Goal: Task Accomplishment & Management: Use online tool/utility

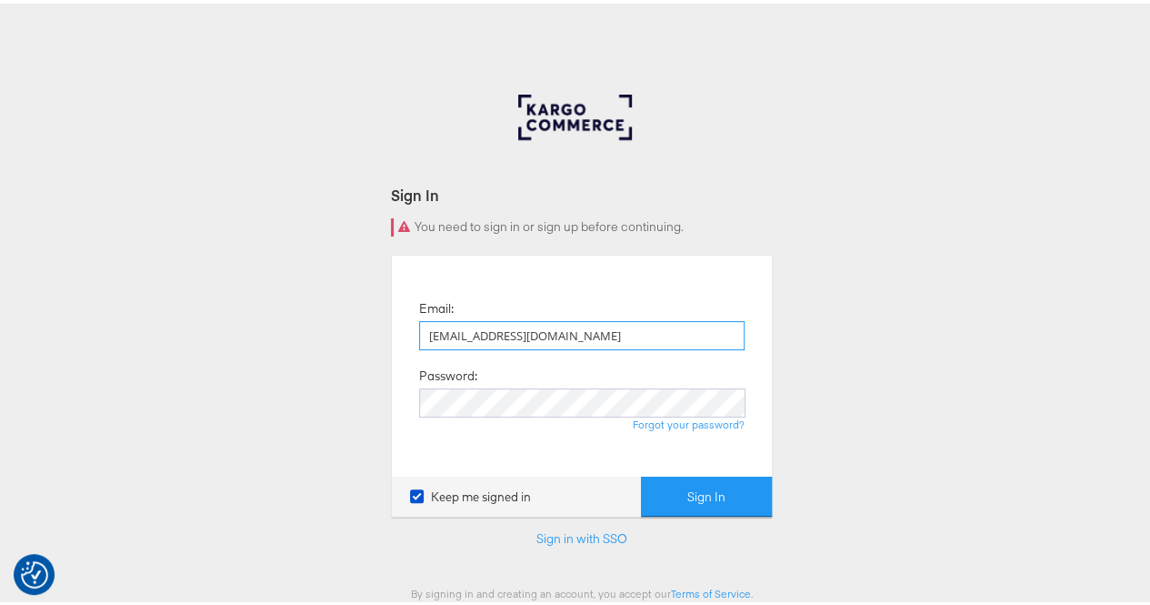
type input "rola.tarek@assemblyglobal.com"
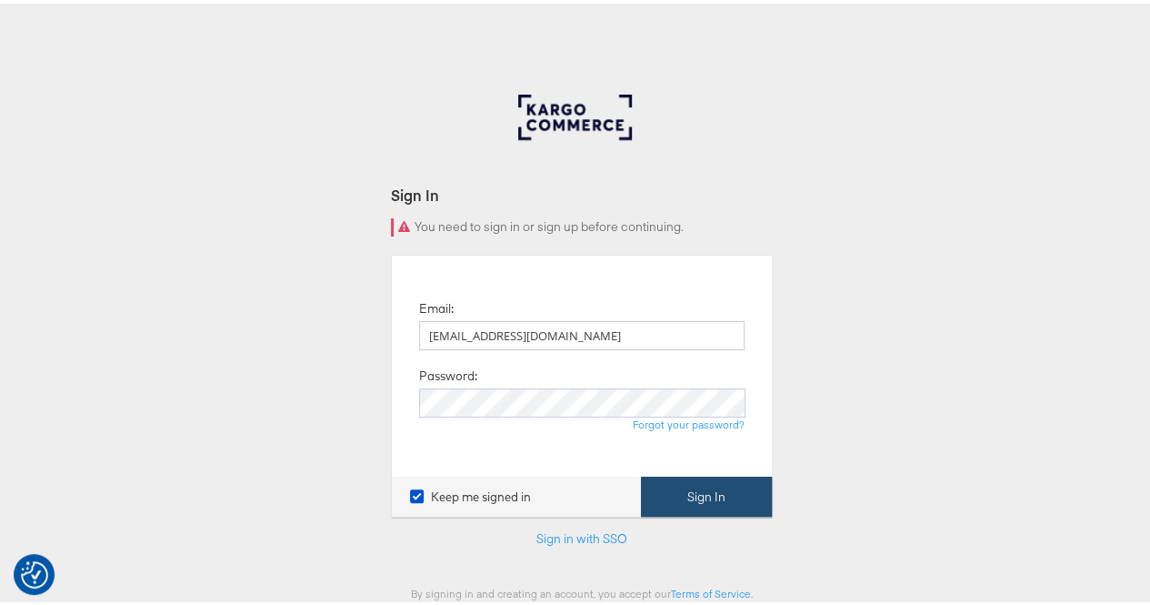
click at [676, 494] on button "Sign In" at bounding box center [706, 493] width 131 height 41
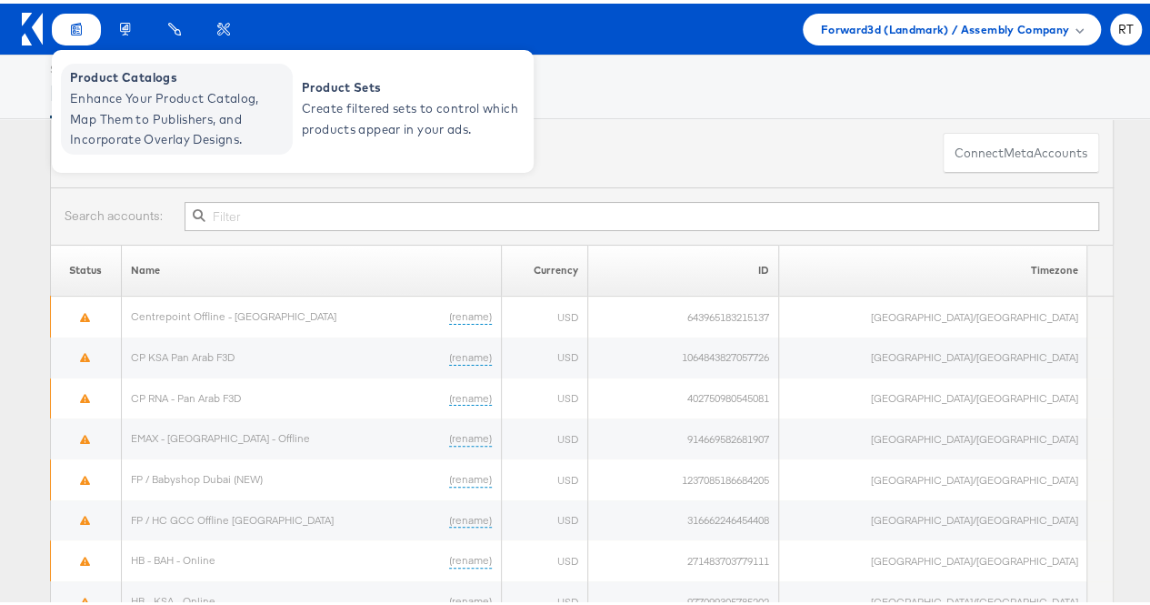
click at [107, 90] on span "Enhance Your Product Catalog, Map Them to Publishers, and Incorporate Overlay D…" at bounding box center [179, 116] width 218 height 62
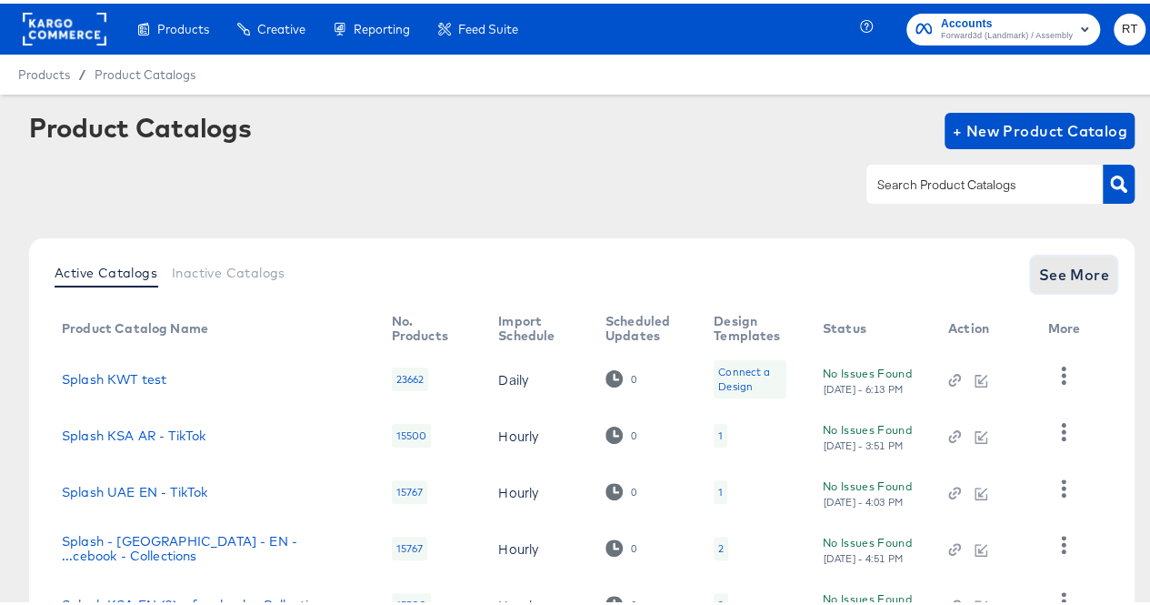
click at [1054, 270] on span "See More" at bounding box center [1073, 270] width 71 height 25
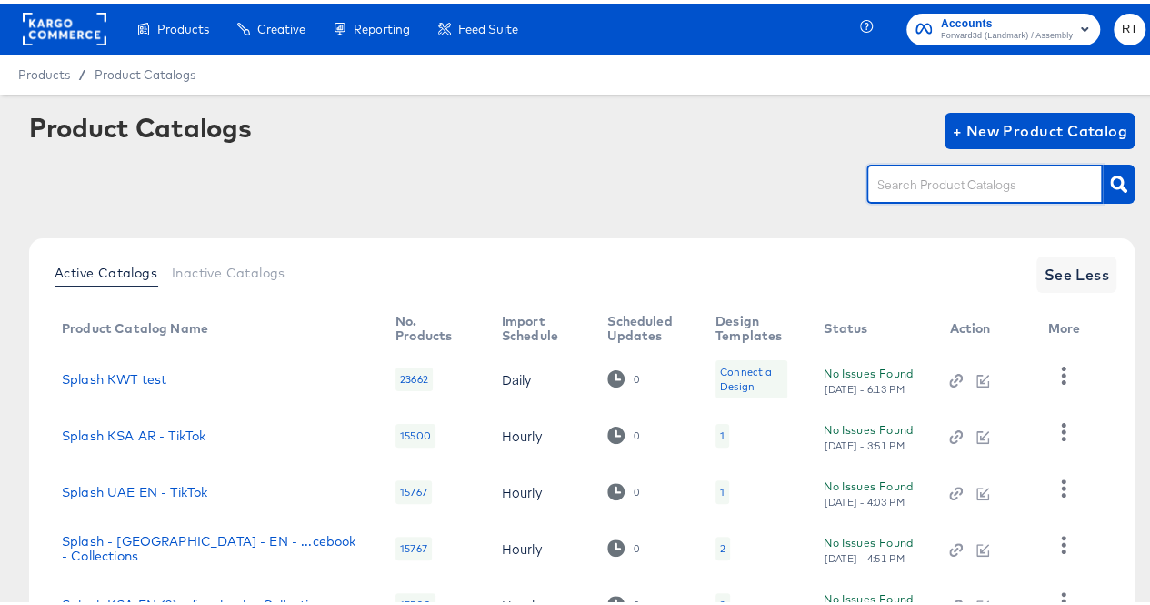
click at [911, 192] on input "text" at bounding box center [971, 181] width 194 height 21
type input "bah"
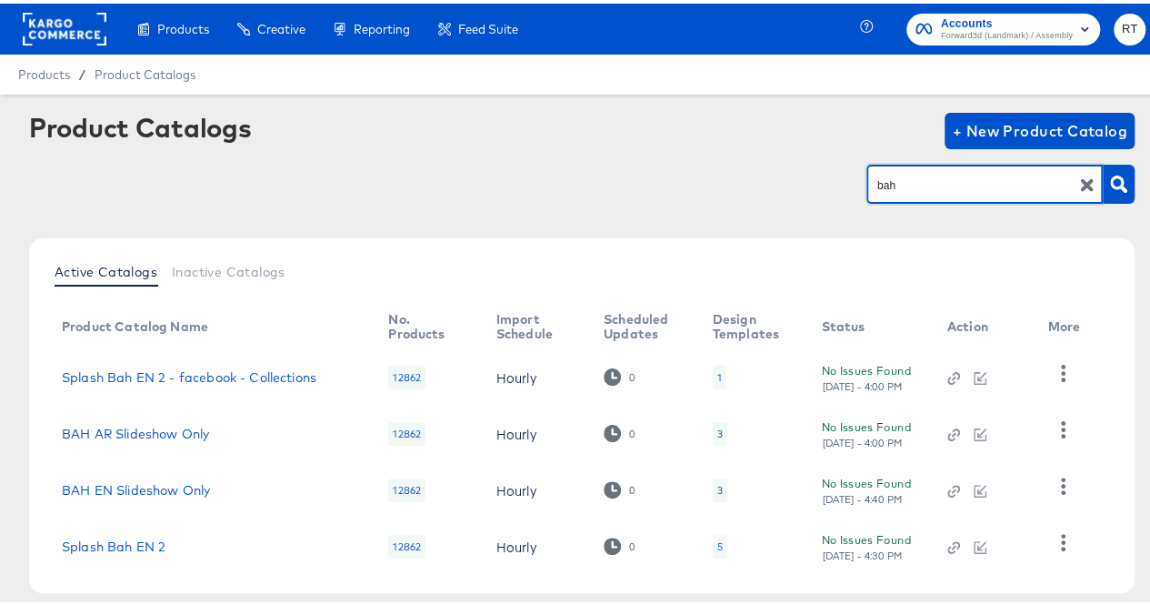
scroll to position [85, 0]
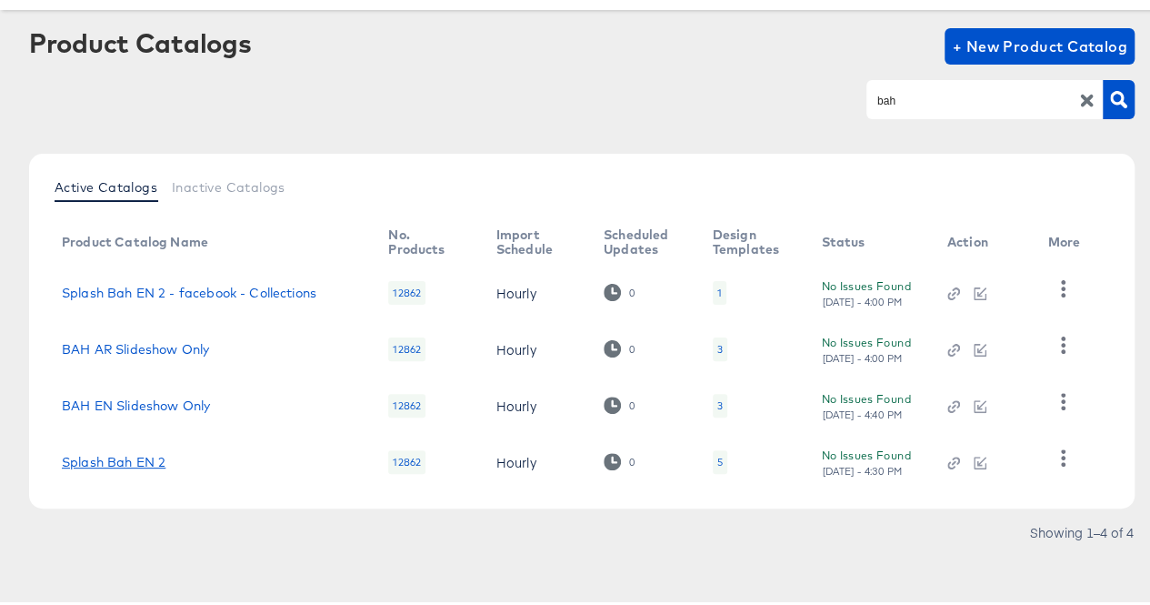
click at [129, 455] on link "Splash Bah EN 2" at bounding box center [114, 458] width 104 height 15
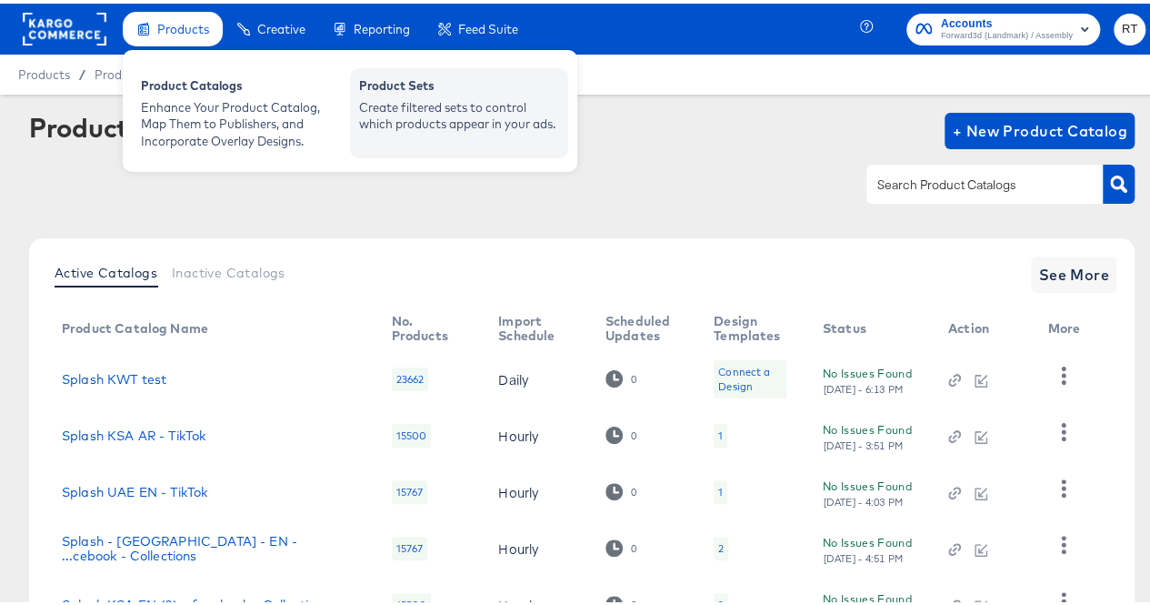
click at [389, 90] on div "Product Sets" at bounding box center [459, 85] width 200 height 22
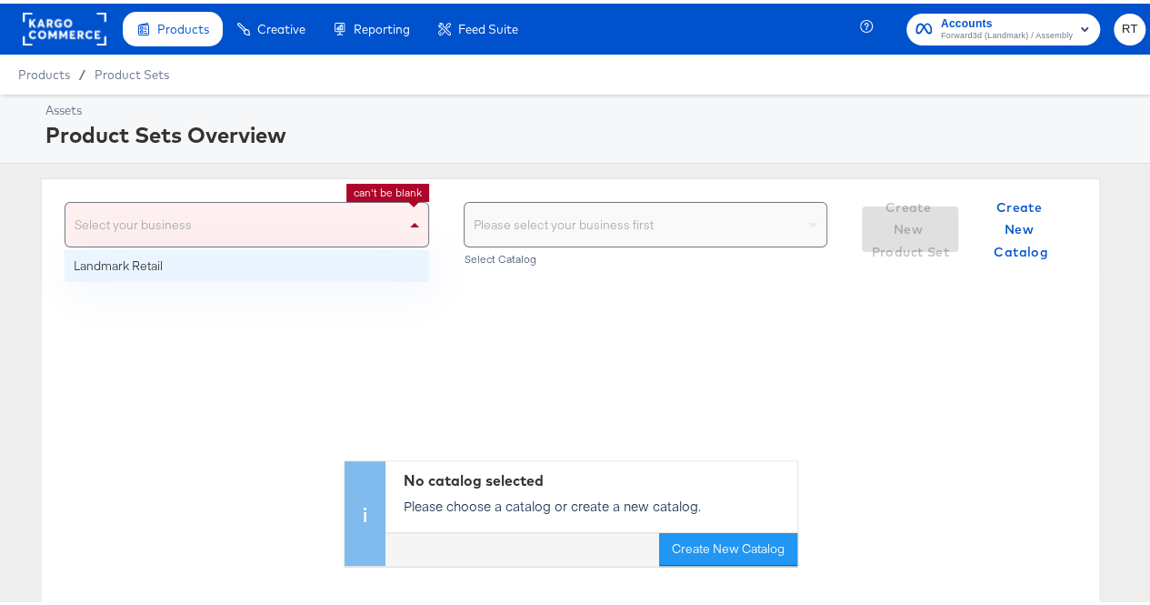
click at [408, 216] on span at bounding box center [416, 221] width 23 height 44
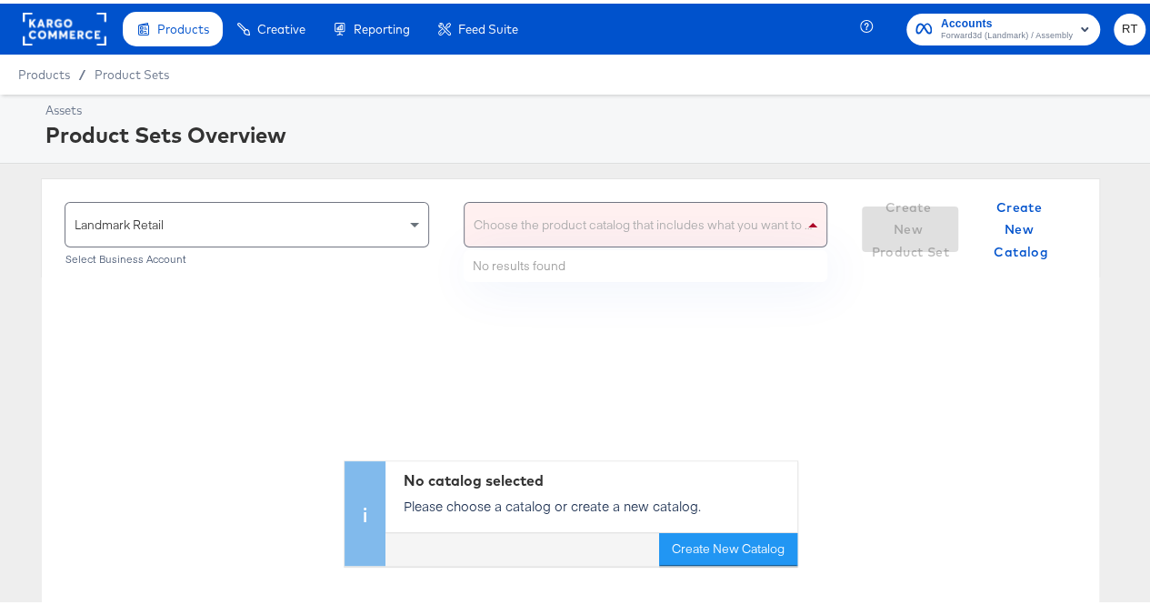
click at [585, 225] on div "Choose the product catalog that includes what you want to sell" at bounding box center [646, 221] width 363 height 44
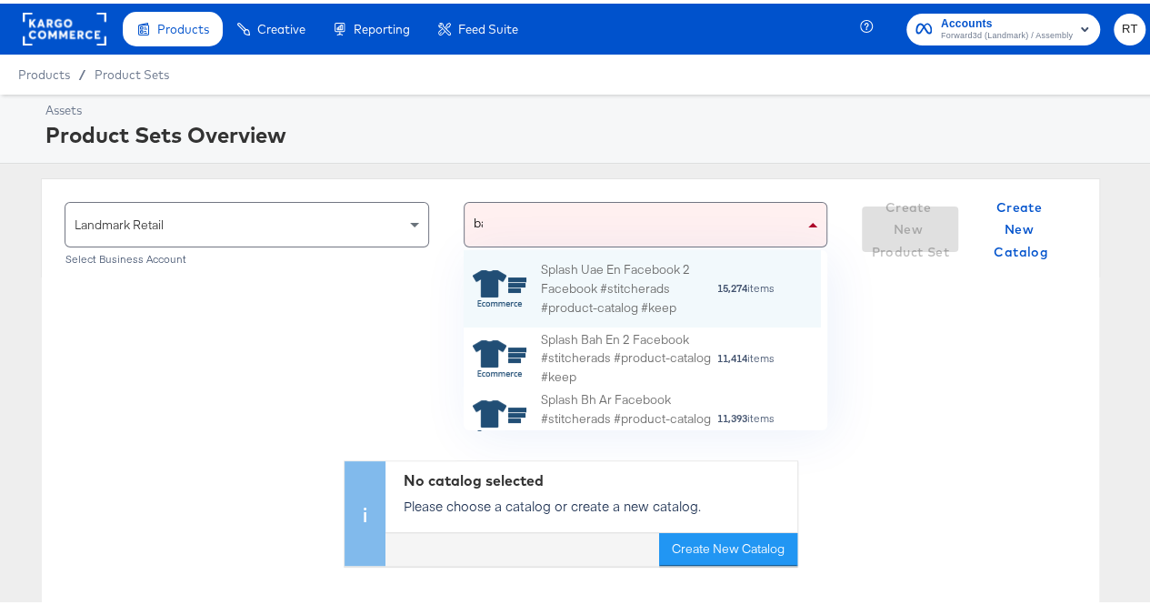
scroll to position [48, 344]
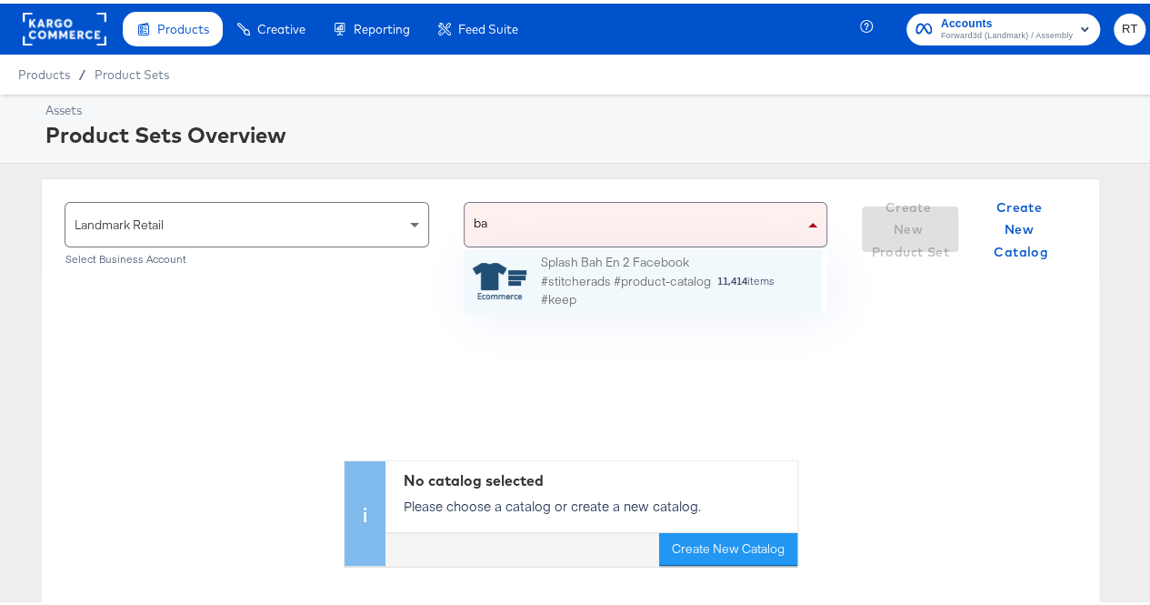
type input "bah"
click at [580, 257] on div "Splash Bah En 2 Facebook #stitcherads #product-catalog #keep" at bounding box center [628, 277] width 175 height 56
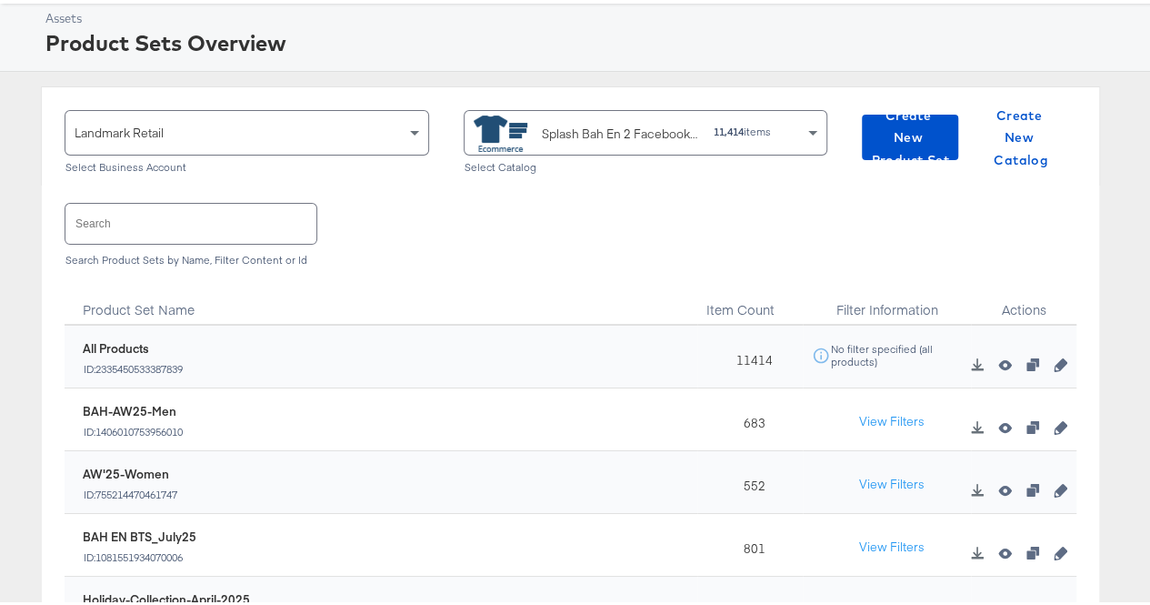
scroll to position [93, 0]
click at [129, 225] on input "text" at bounding box center [190, 218] width 251 height 39
type input "AW"
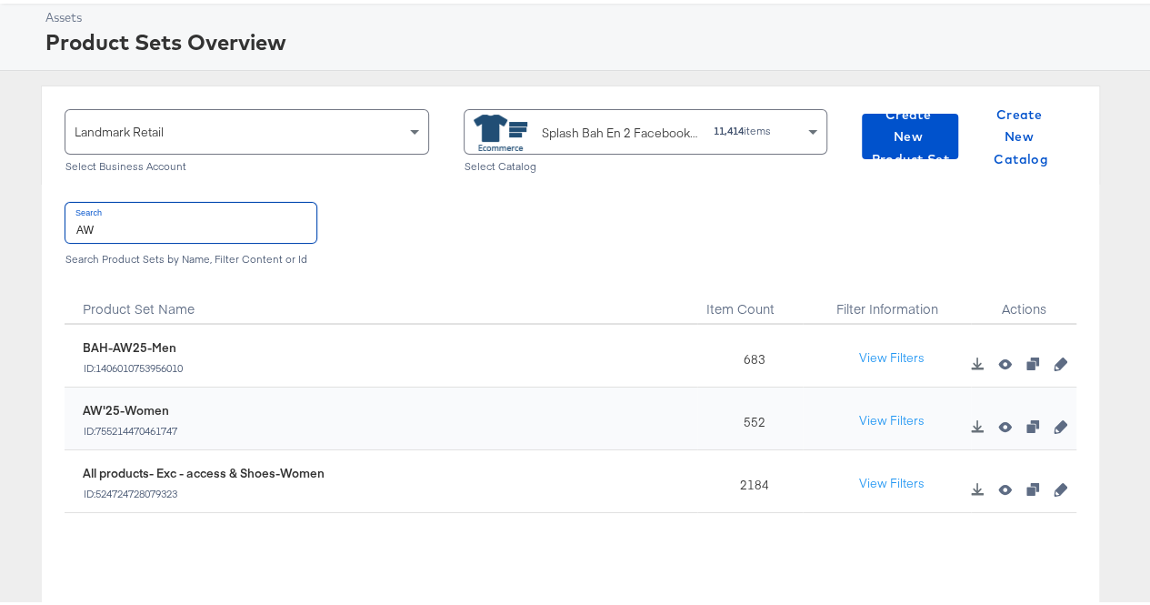
drag, startPoint x: 122, startPoint y: 226, endPoint x: 73, endPoint y: 227, distance: 49.1
click at [73, 227] on input "AW" at bounding box center [190, 218] width 251 height 39
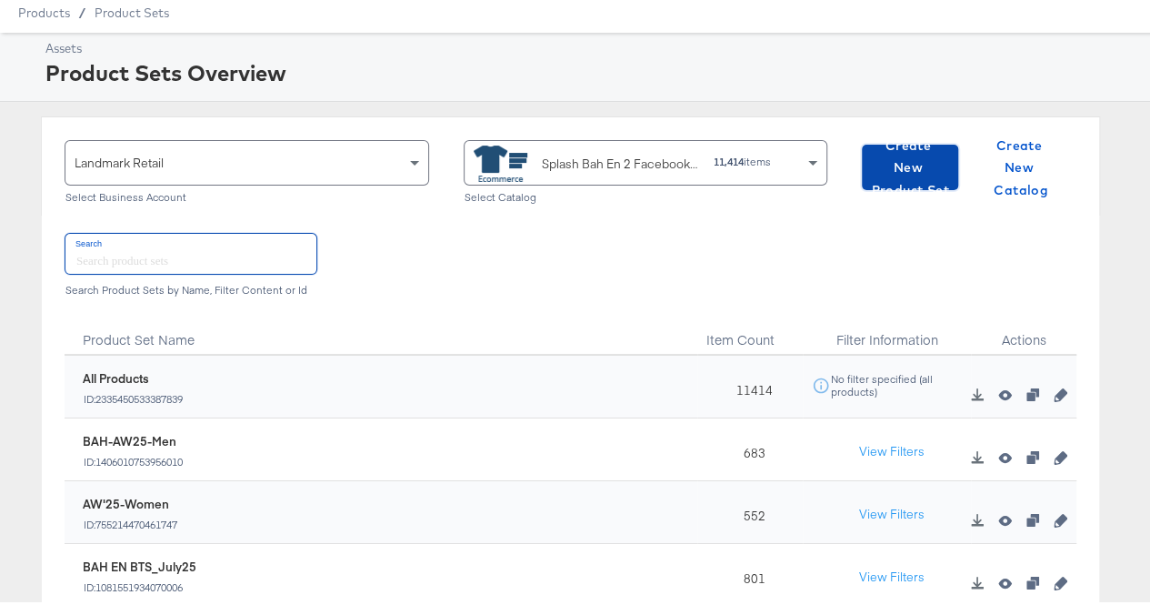
click at [876, 149] on span "Create New Product Set" at bounding box center [910, 164] width 82 height 67
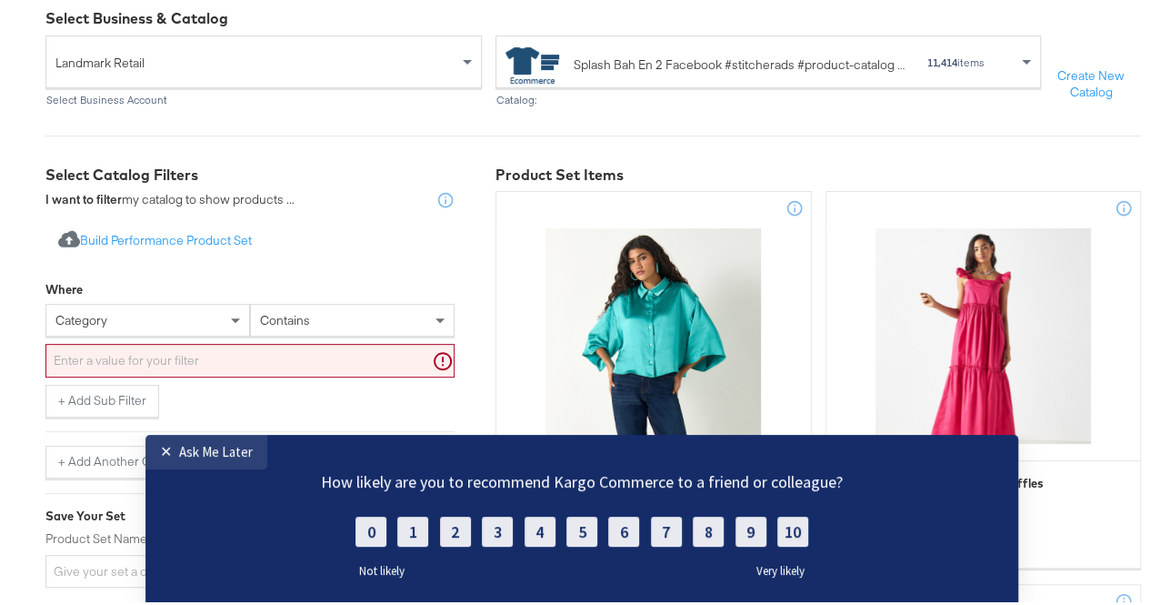
scroll to position [186, 0]
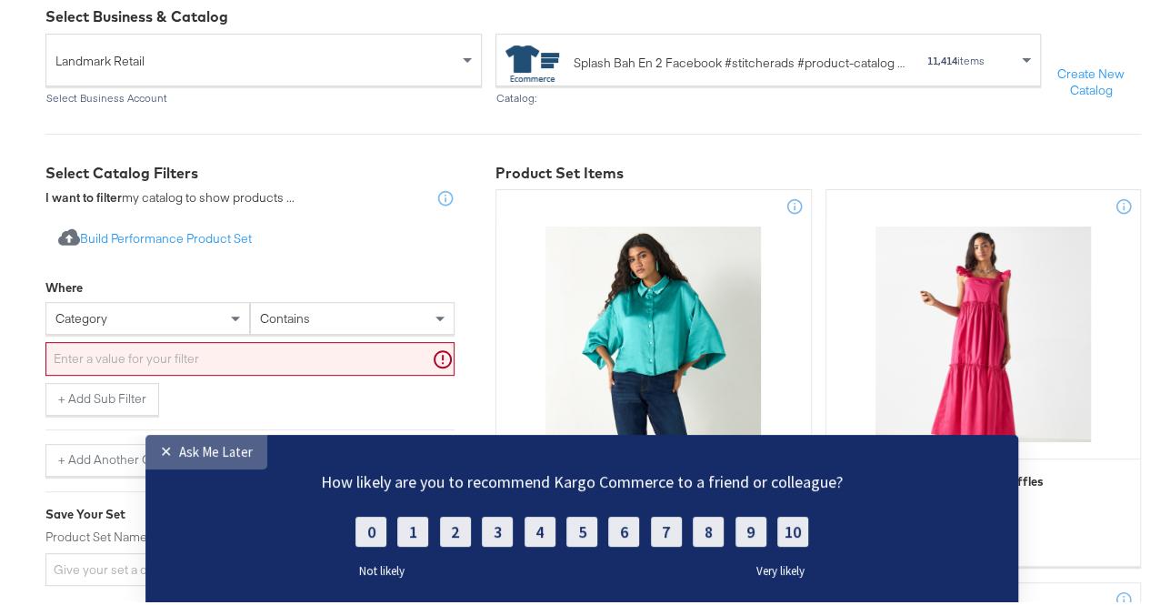
drag, startPoint x: 186, startPoint y: 464, endPoint x: 104, endPoint y: 865, distance: 410.2
click at [186, 464] on link "✕ Ask Me Later" at bounding box center [206, 452] width 122 height 35
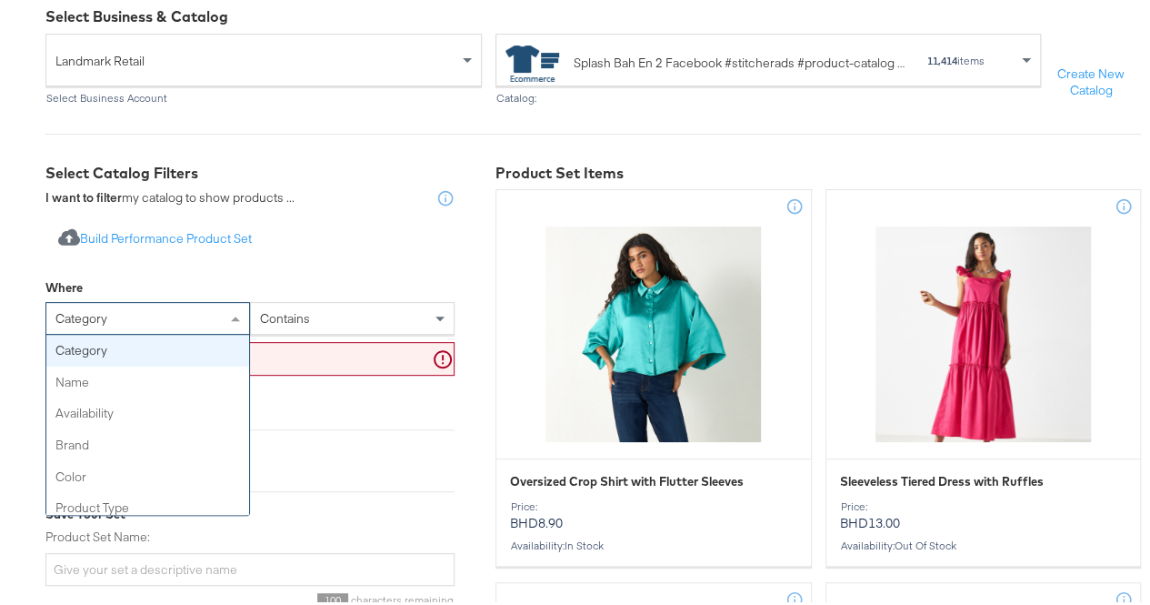
click at [139, 330] on div "category" at bounding box center [147, 314] width 203 height 31
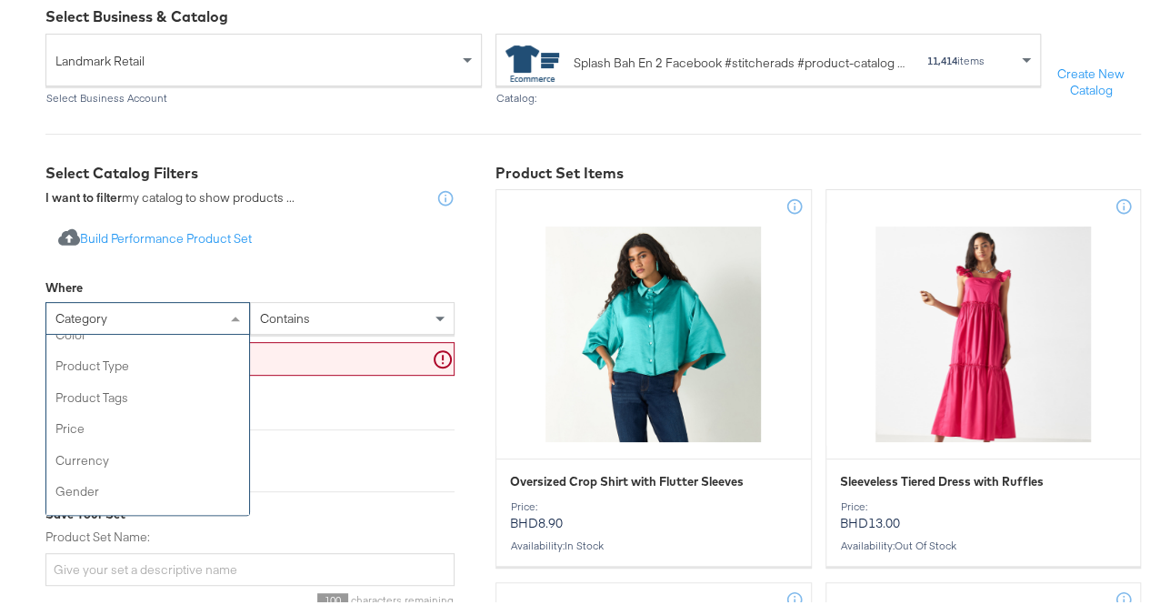
scroll to position [0, 0]
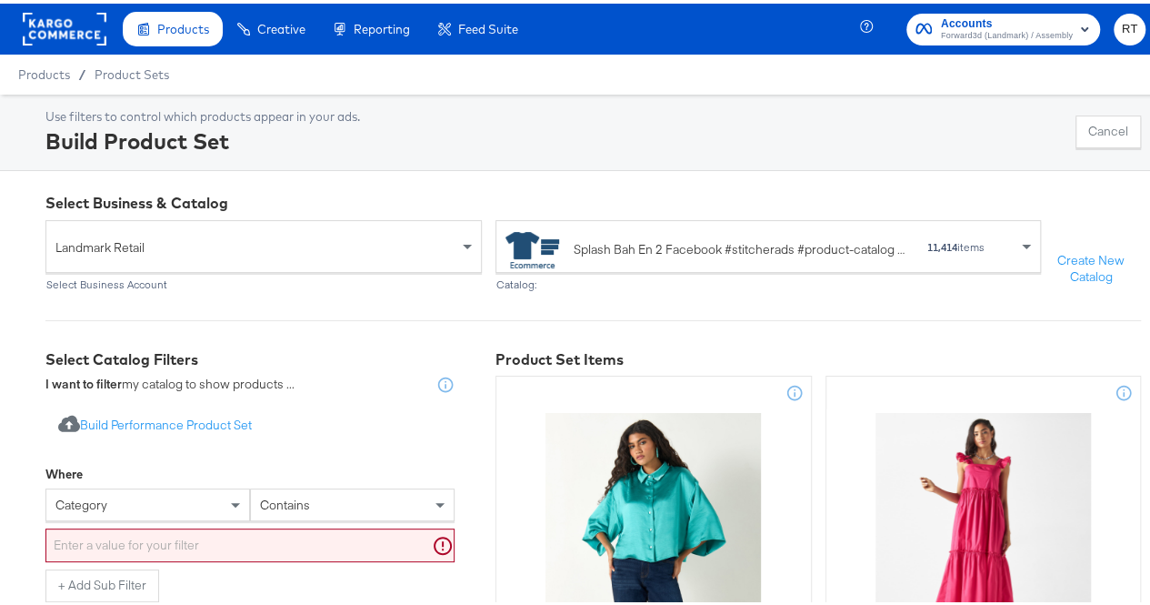
click at [85, 39] on rect at bounding box center [65, 25] width 84 height 33
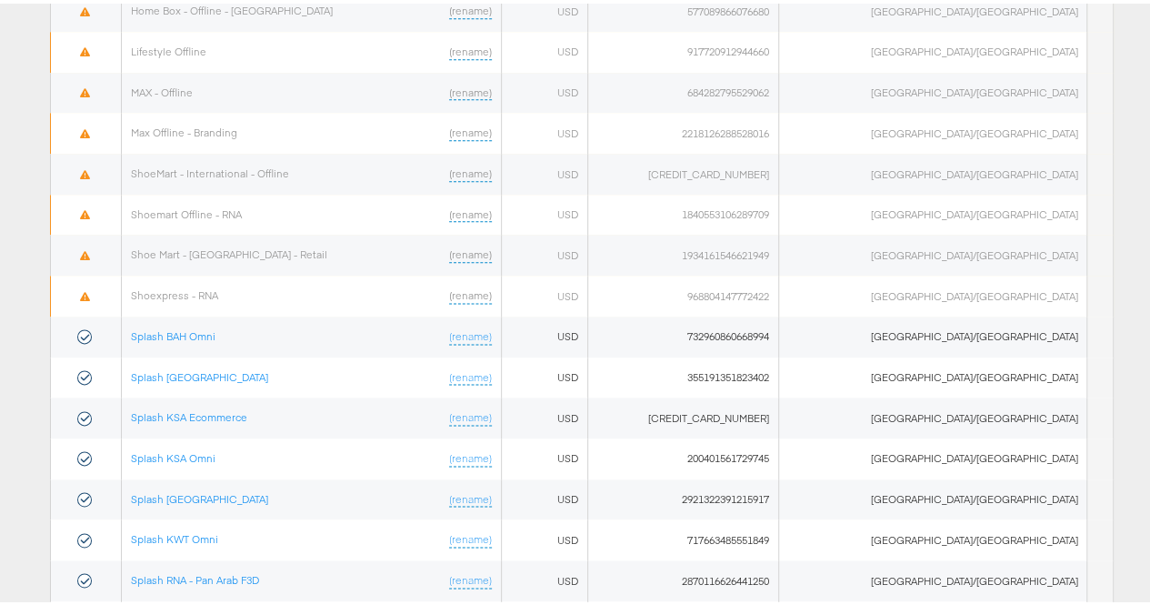
scroll to position [1115, 0]
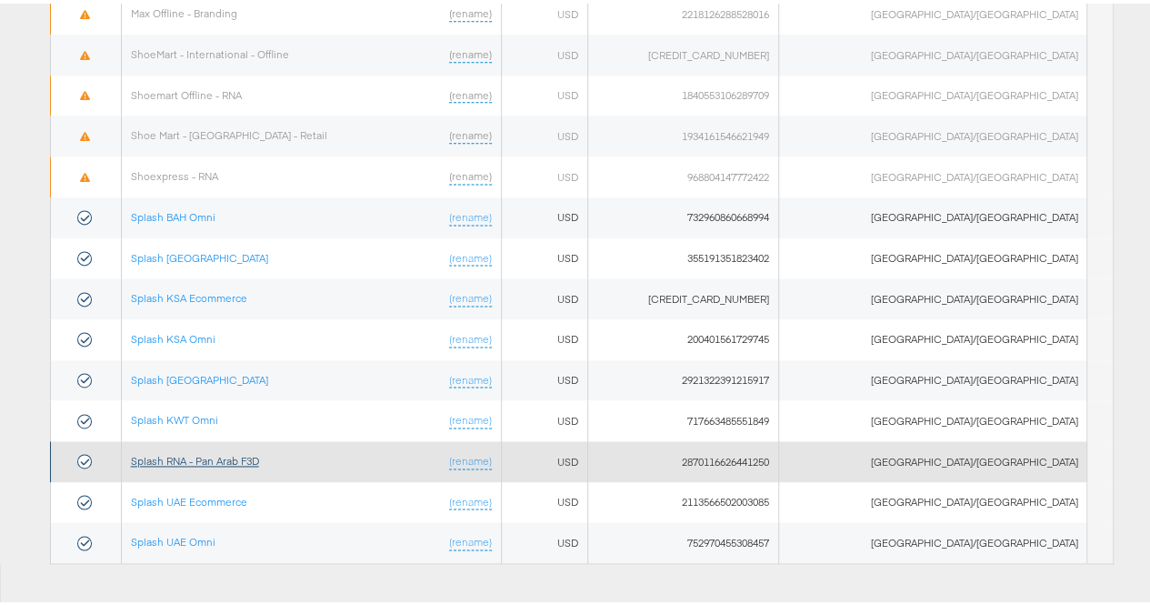
click at [194, 450] on link "Splash RNA - Pan Arab F3D" at bounding box center [195, 457] width 128 height 14
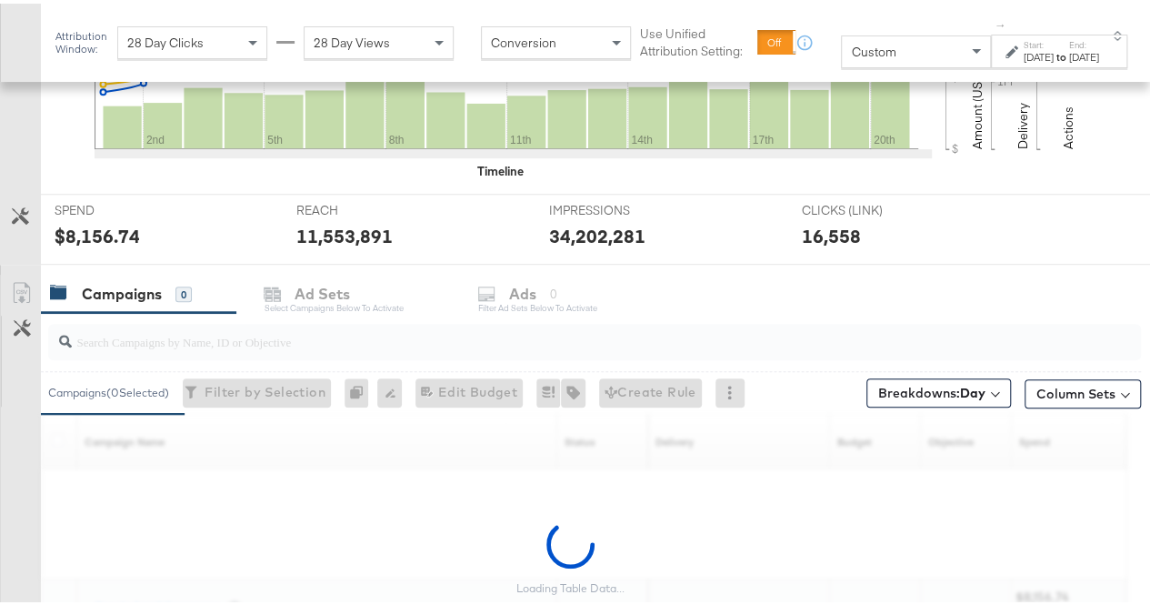
scroll to position [736, 0]
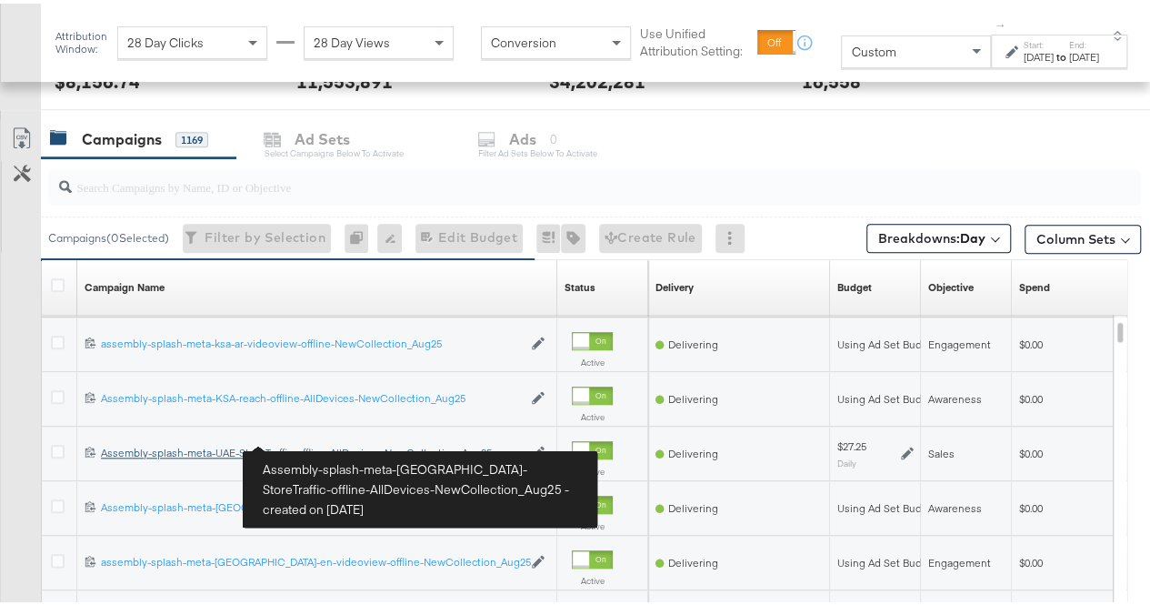
click at [263, 445] on div "Assembly-splash-meta-UAE-StoreTraffic-offline-AllDevices-NewCollection_Aug25 As…" at bounding box center [311, 449] width 421 height 15
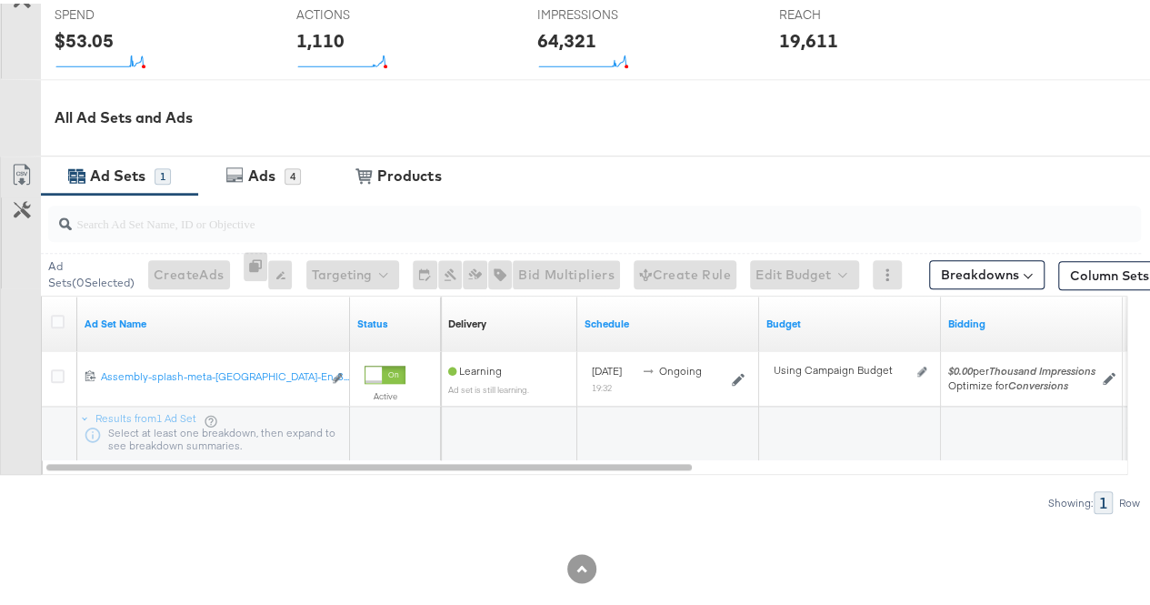
scroll to position [768, 0]
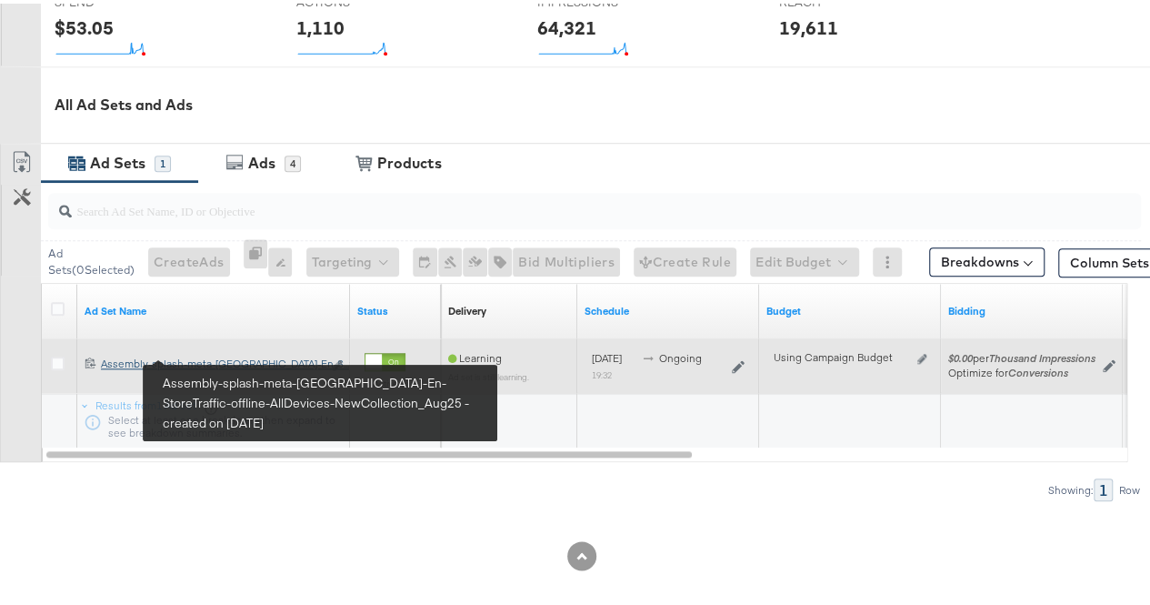
click at [255, 353] on div "Assembly-splash-meta-UAE-En-StoreTraffic-offline-AllDevices-NewCollection_Aug25…" at bounding box center [211, 360] width 221 height 15
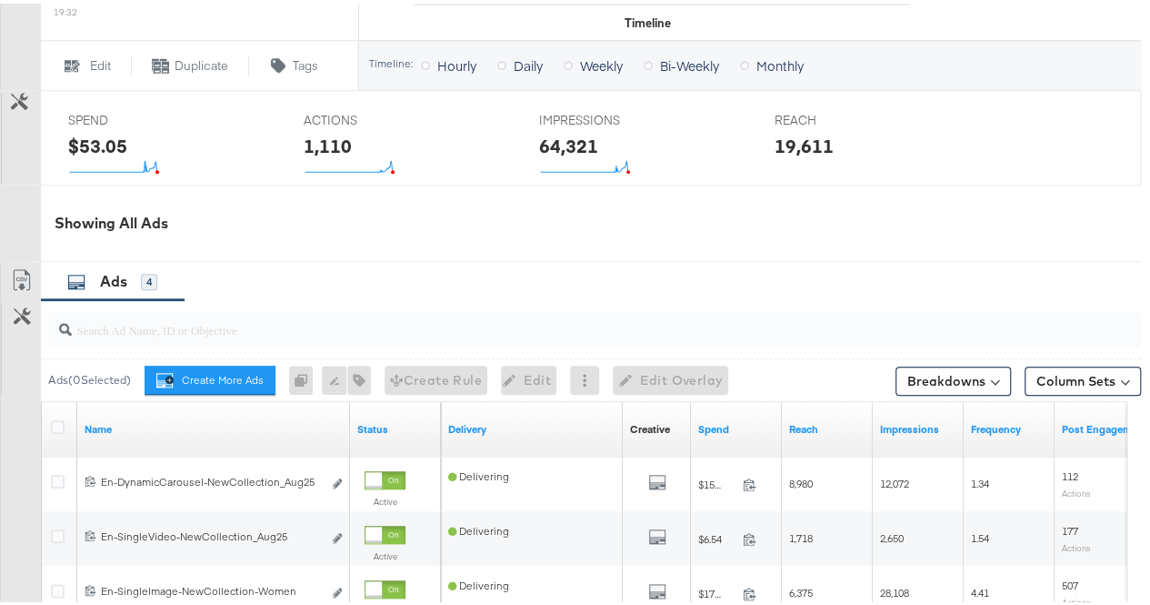
scroll to position [869, 0]
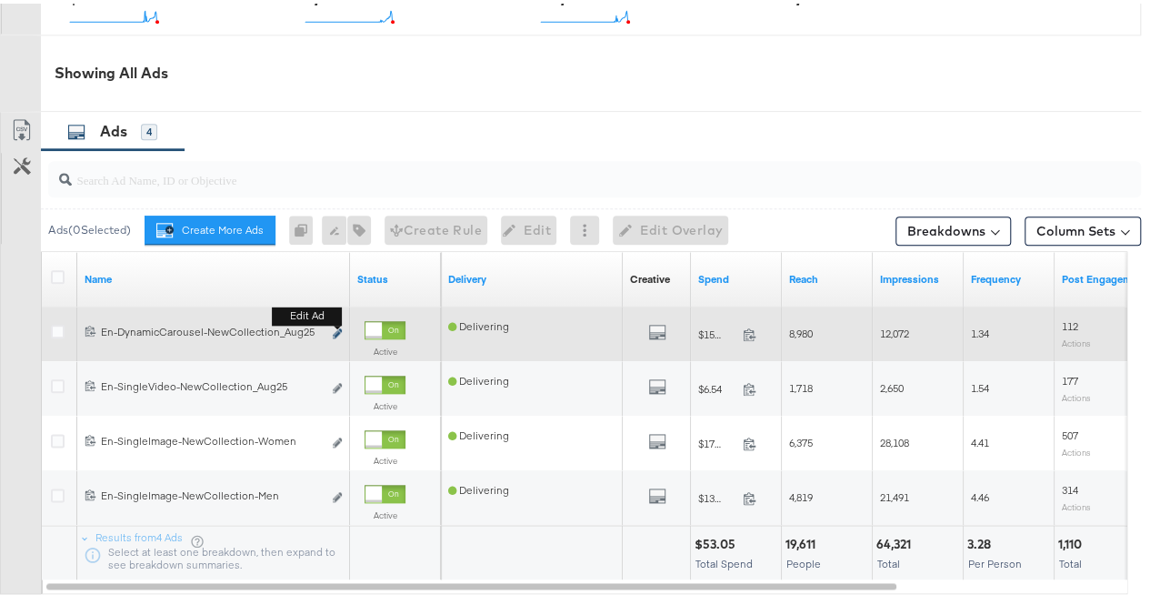
click at [335, 325] on icon "link" at bounding box center [337, 330] width 9 height 10
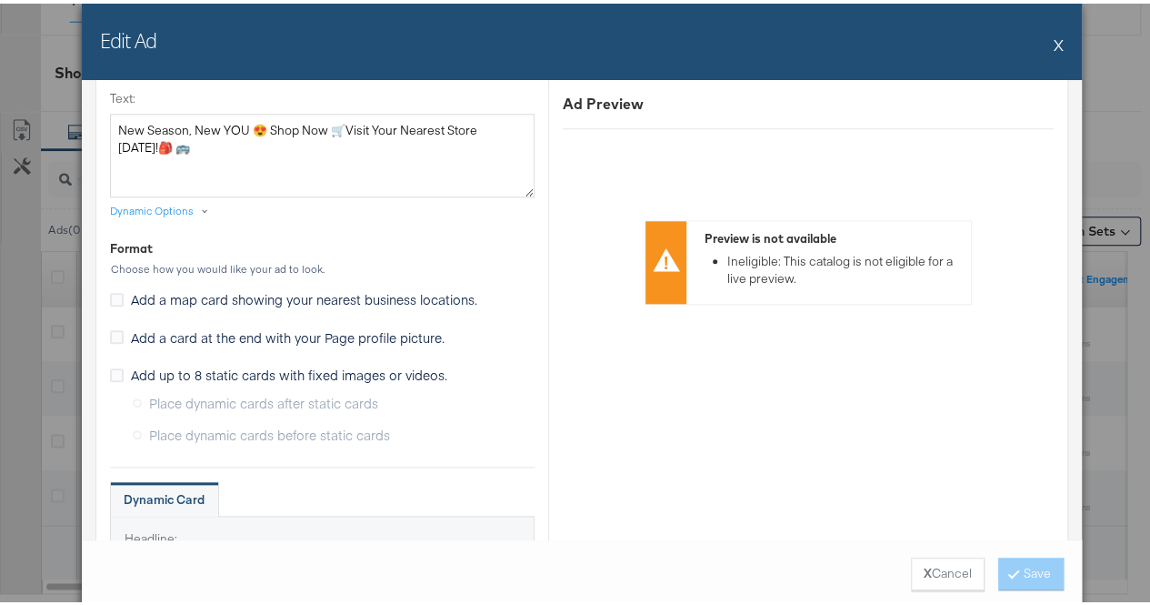
scroll to position [925, 0]
click at [172, 208] on div "Dynamic Options" at bounding box center [152, 205] width 84 height 15
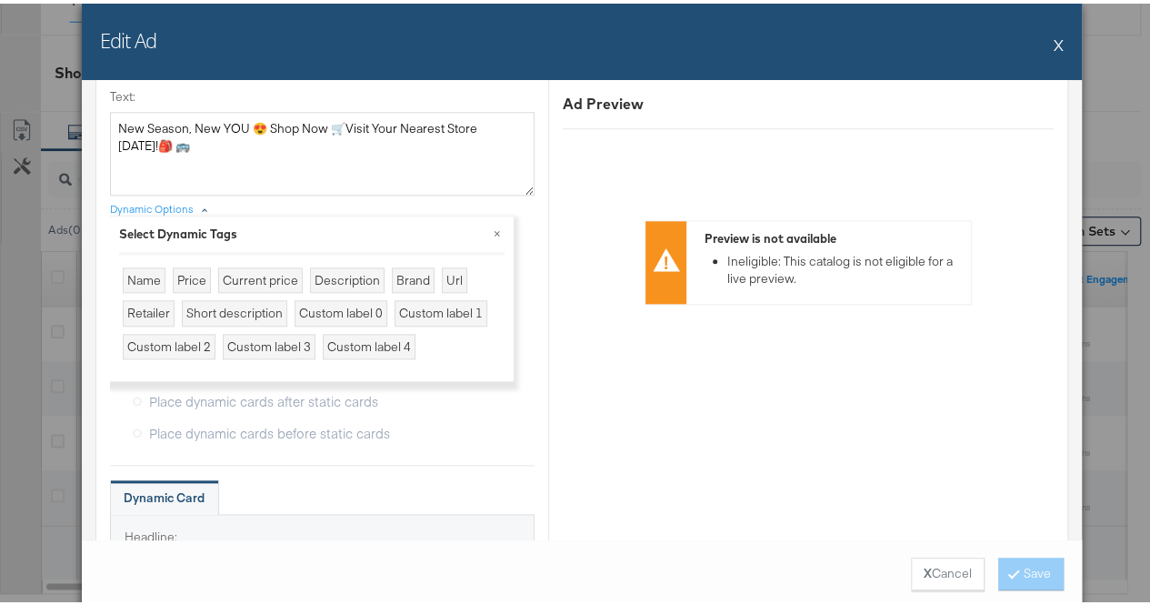
click at [82, 417] on div "Ad Name En-DynamicCarousel-NewCollection_Aug25 Give your ad a name that is desc…" at bounding box center [582, 305] width 1000 height 459
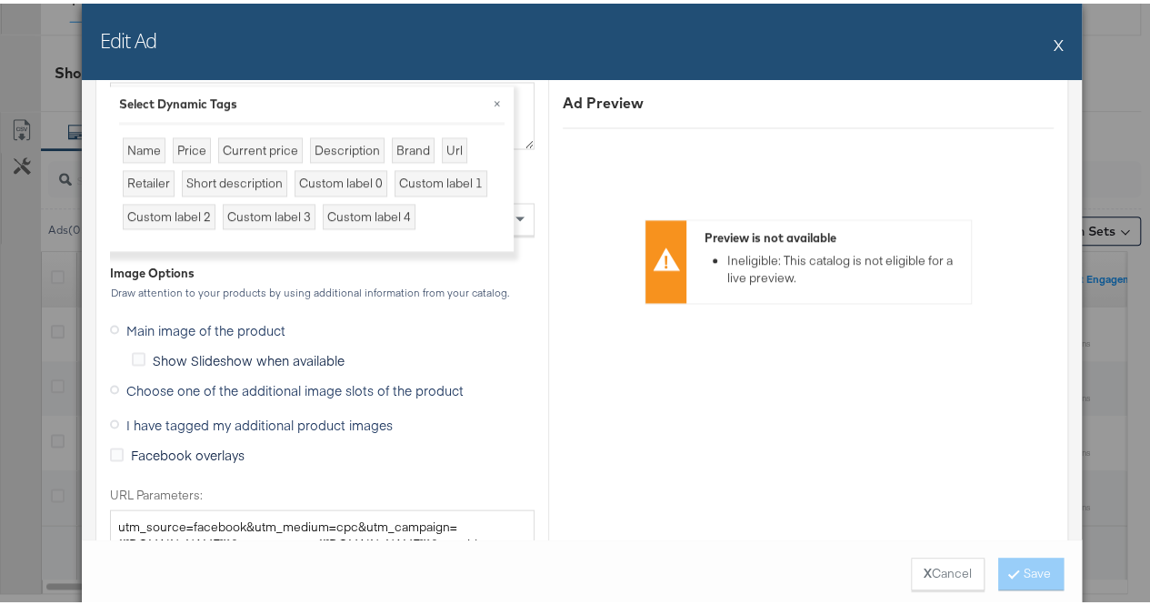
scroll to position [1662, 0]
click at [110, 380] on icon at bounding box center [114, 384] width 9 height 9
click at [0, 0] on input "Choose one of the additional image slots of the product" at bounding box center [0, 0] width 0 height 0
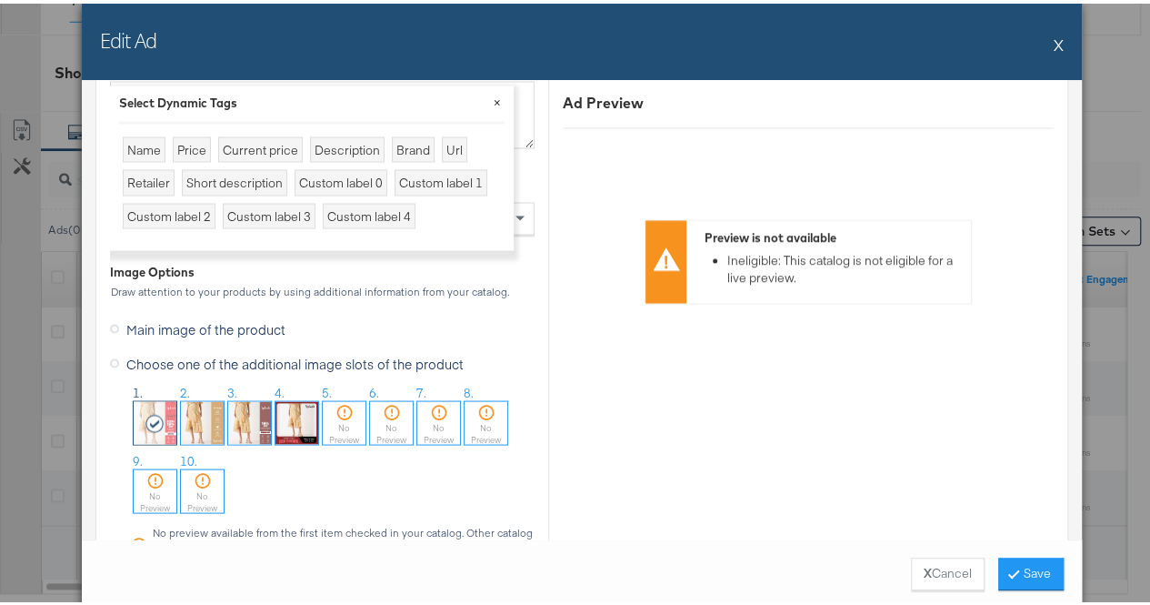
click at [491, 96] on button "×" at bounding box center [497, 98] width 33 height 33
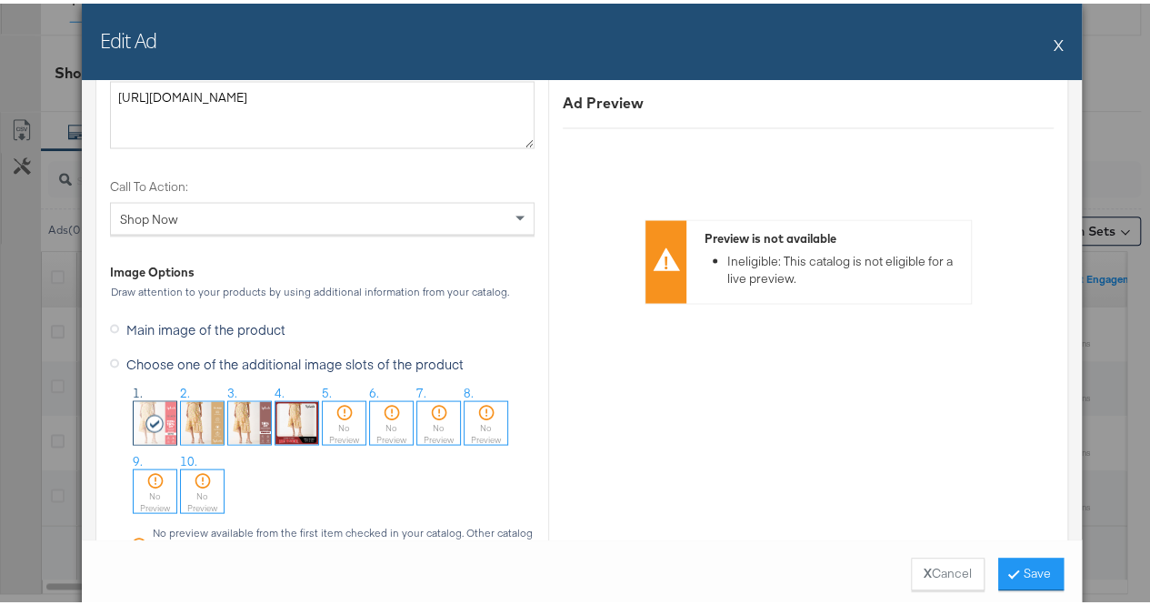
click at [188, 417] on img at bounding box center [202, 418] width 43 height 43
click at [1011, 565] on icon at bounding box center [1013, 569] width 5 height 11
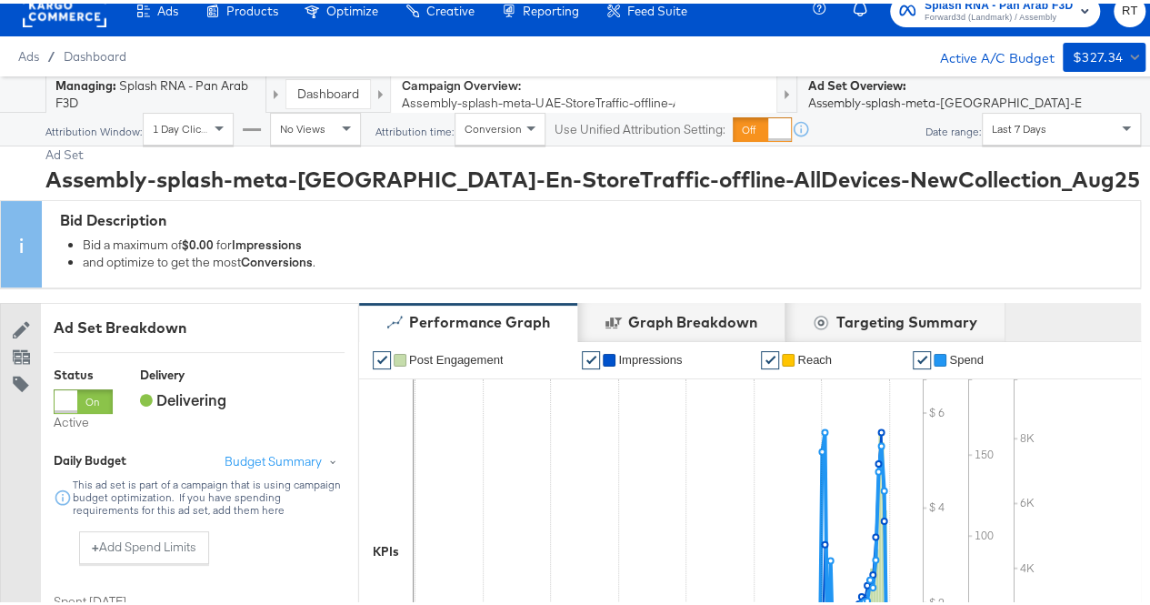
scroll to position [0, 0]
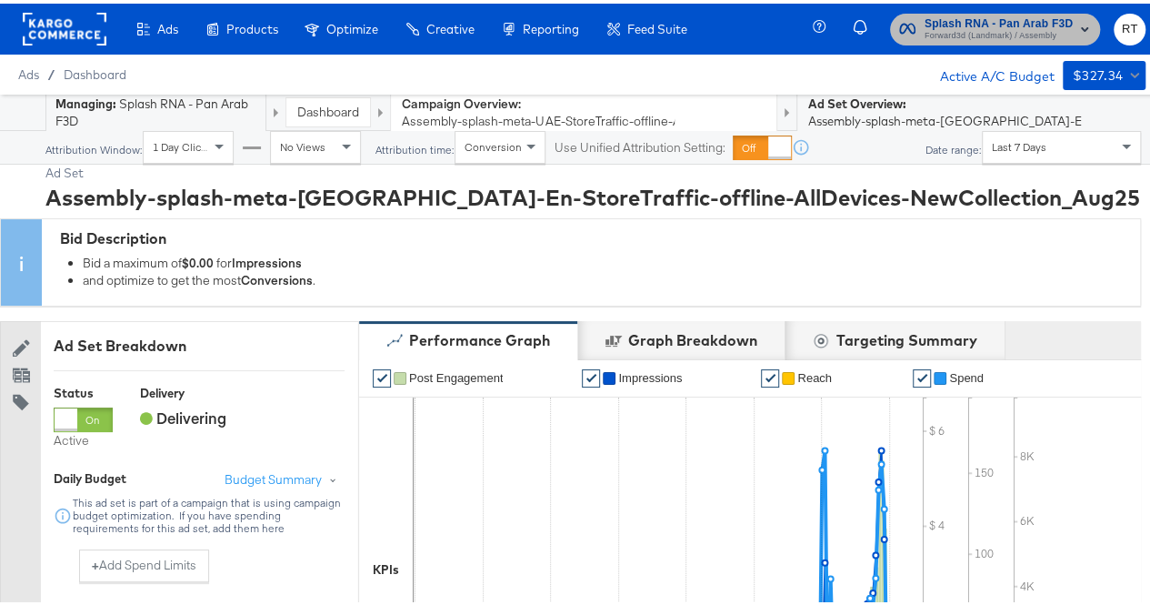
click at [984, 31] on span "Forward3d (Landmark) / Assembly" at bounding box center [998, 32] width 148 height 15
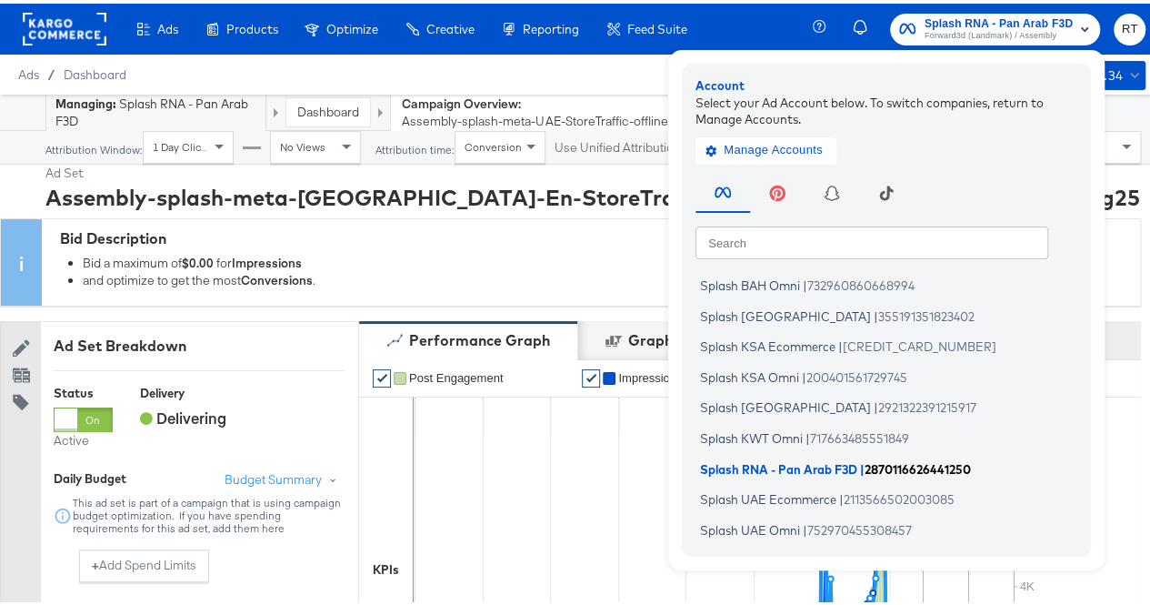
click at [784, 466] on span "Splash RNA - Pan Arab F3D" at bounding box center [778, 464] width 157 height 15
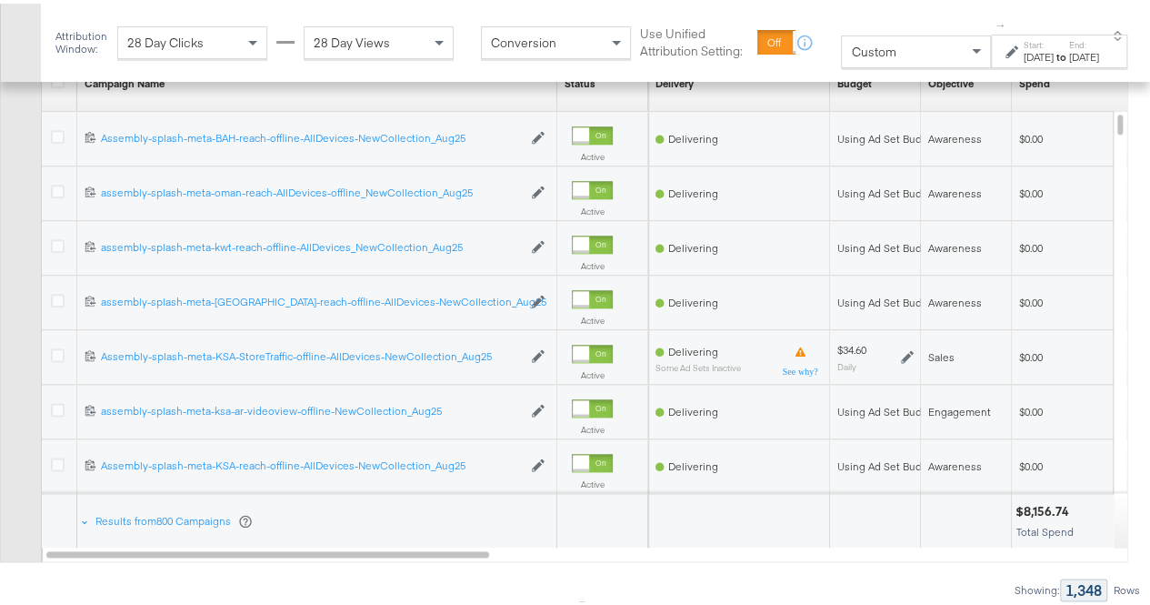
scroll to position [941, 0]
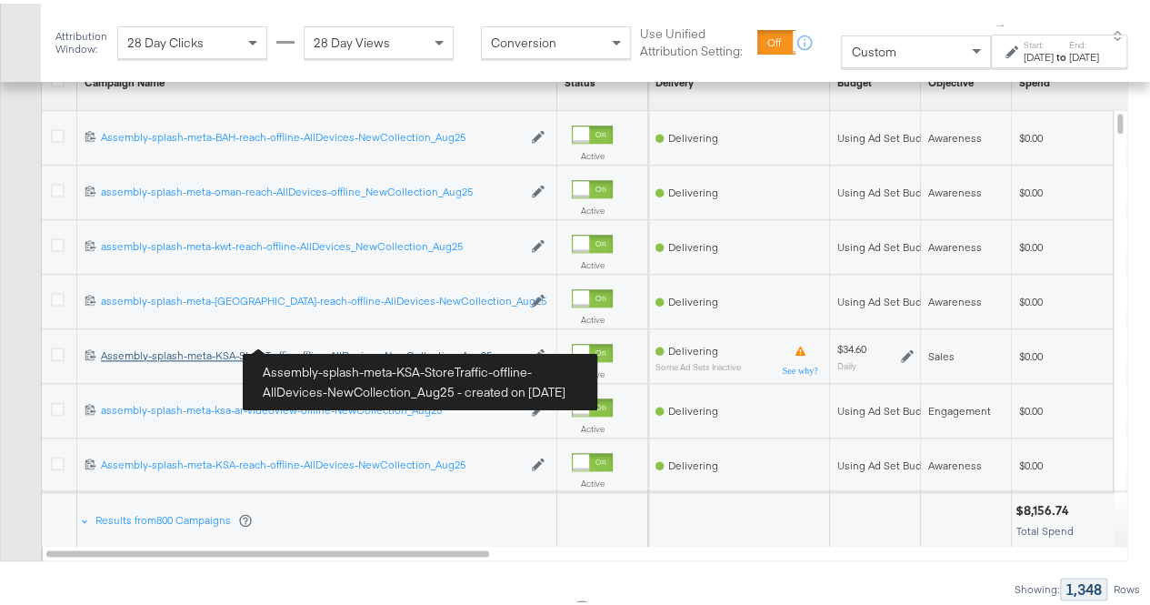
click at [231, 350] on div "Assembly-splash-meta-KSA-StoreTraffic-offline-AllDevices-NewCollection_Aug25 As…" at bounding box center [311, 352] width 421 height 15
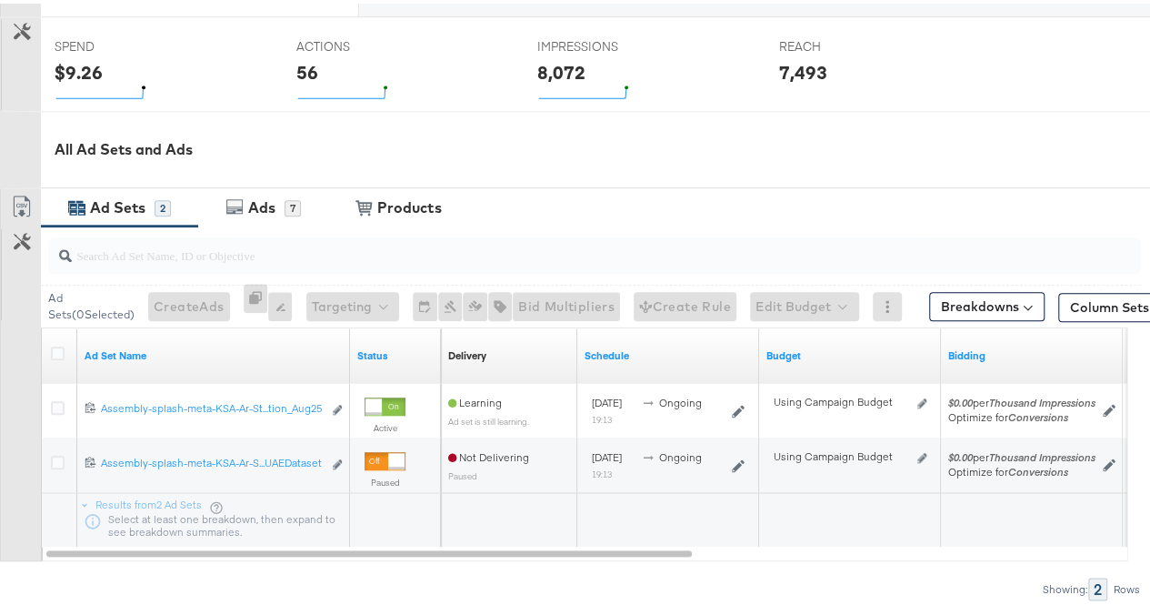
scroll to position [764, 0]
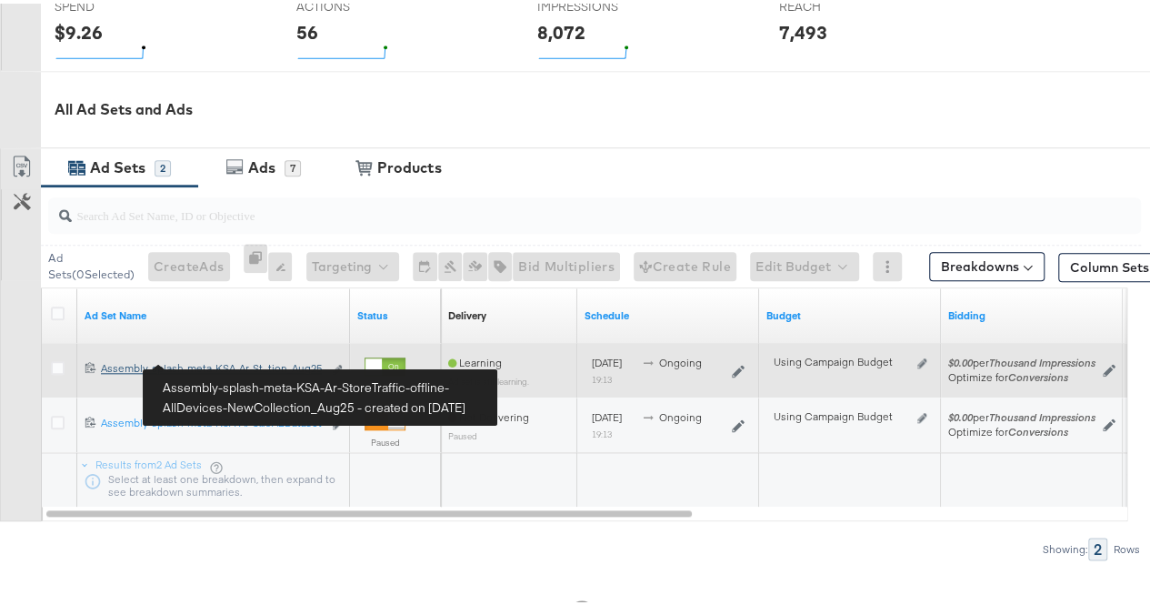
click at [191, 363] on div "Assembly-splash-meta-KSA-Ar-StoreTraffic-offline-AllDevices-NewCollection_Aug25…" at bounding box center [211, 364] width 221 height 15
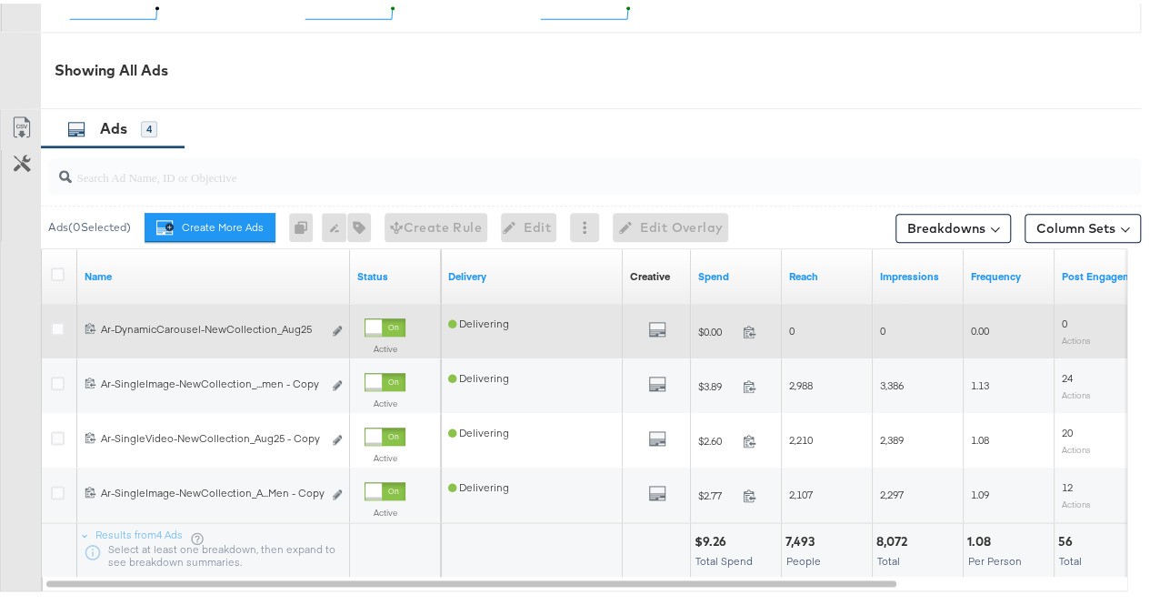
scroll to position [874, 0]
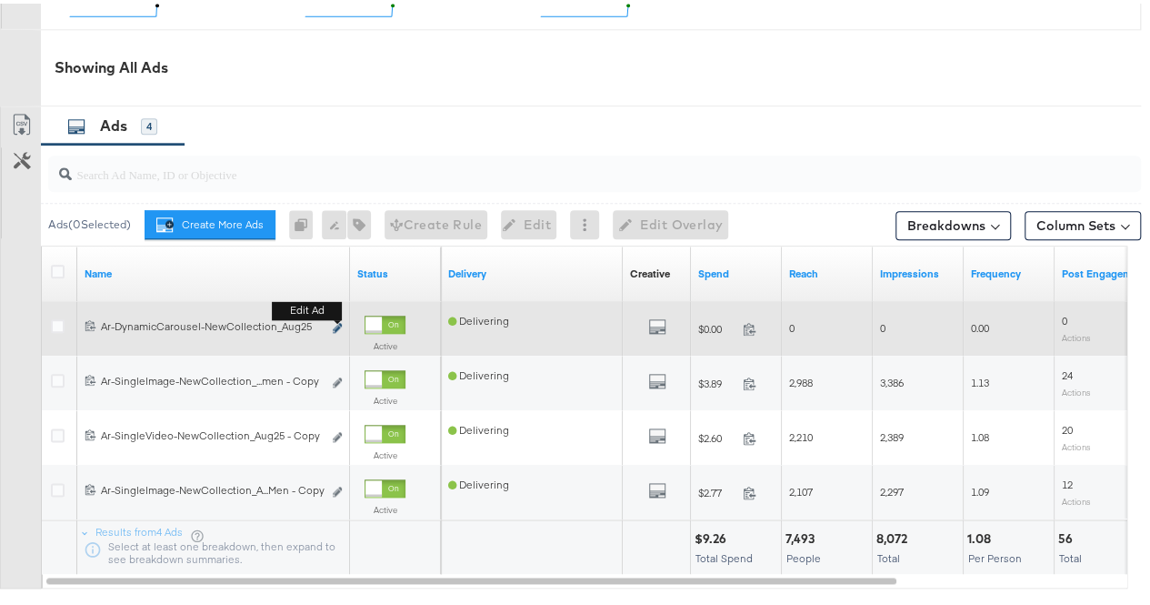
click at [336, 322] on icon "link" at bounding box center [337, 324] width 9 height 10
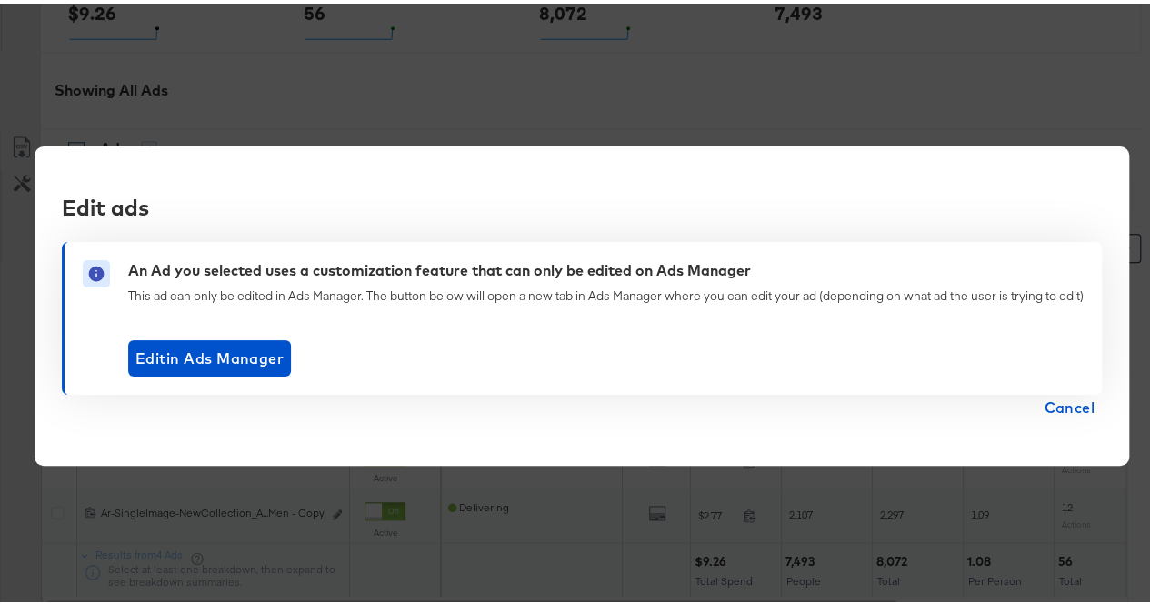
scroll to position [844, 0]
click at [1067, 407] on span "Cancel" at bounding box center [1069, 403] width 51 height 25
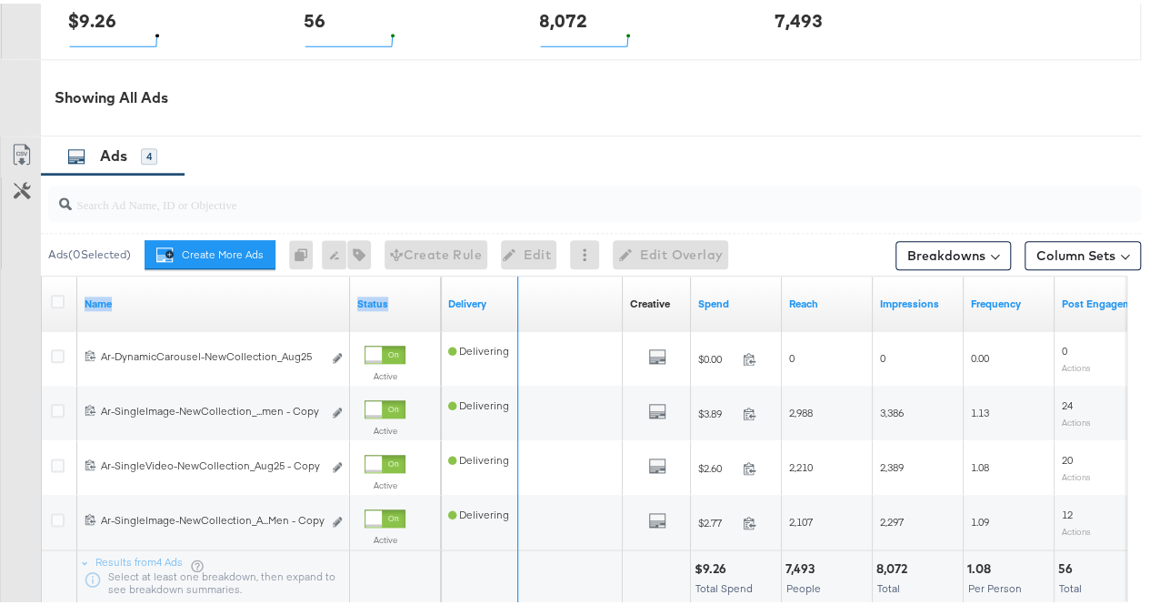
drag, startPoint x: 348, startPoint y: 285, endPoint x: 610, endPoint y: 285, distance: 261.8
click at [42, 273] on div "Name Status Delivery Creative Sorting Unavailable Spend Reach Impressions Frequ…" at bounding box center [42, 273] width 0 height 0
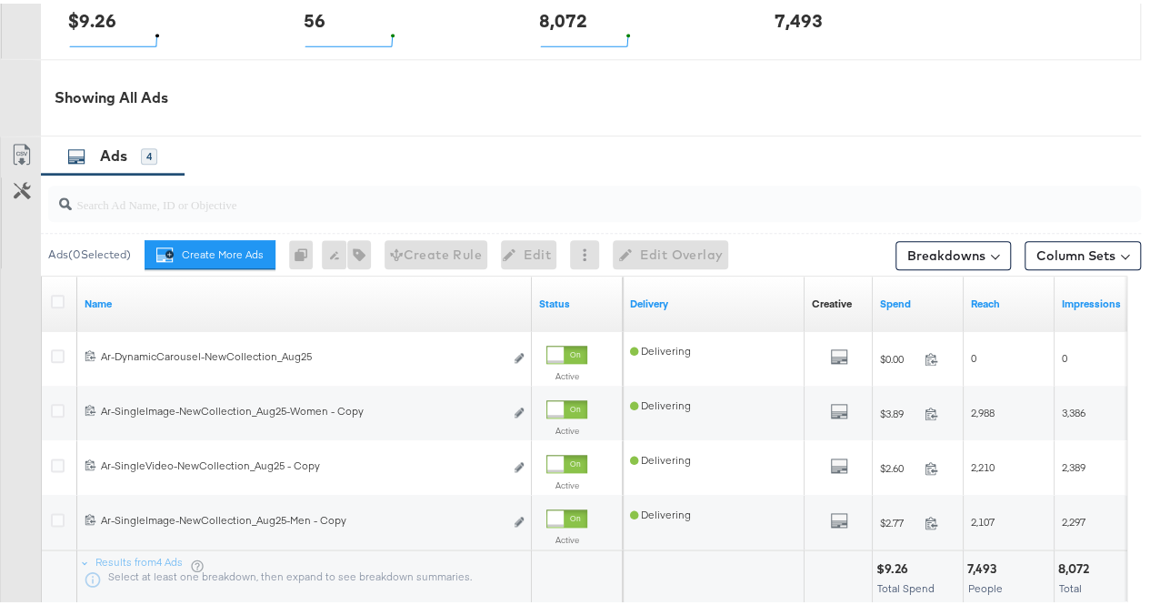
click at [0, 370] on div "Customize KPIs Export as CSV" at bounding box center [20, 374] width 41 height 482
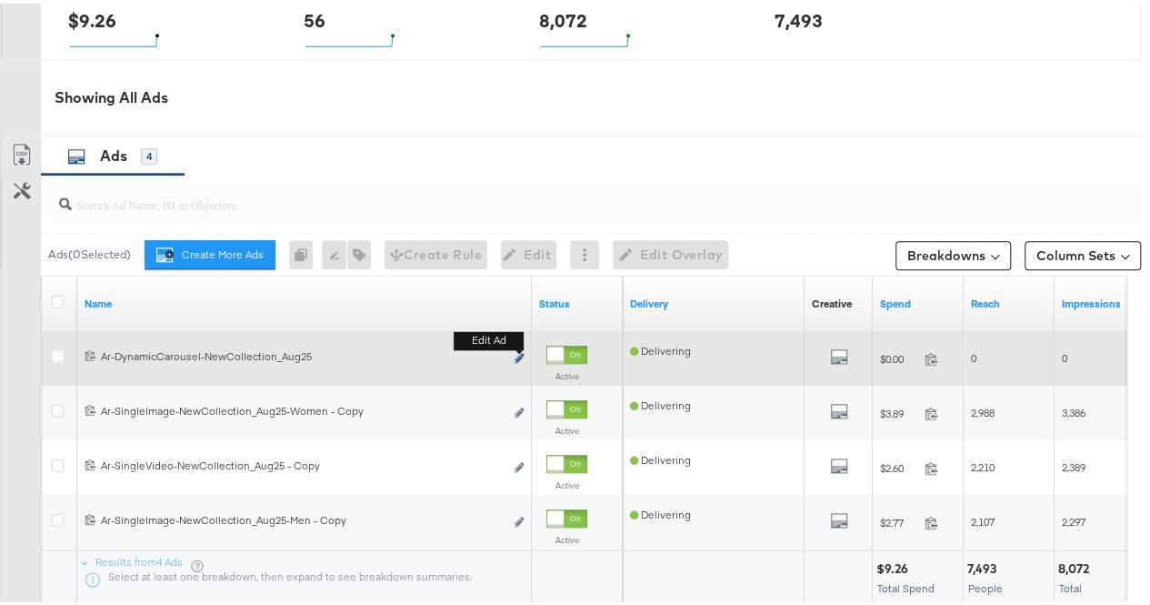
click at [516, 352] on icon "link" at bounding box center [519, 354] width 9 height 10
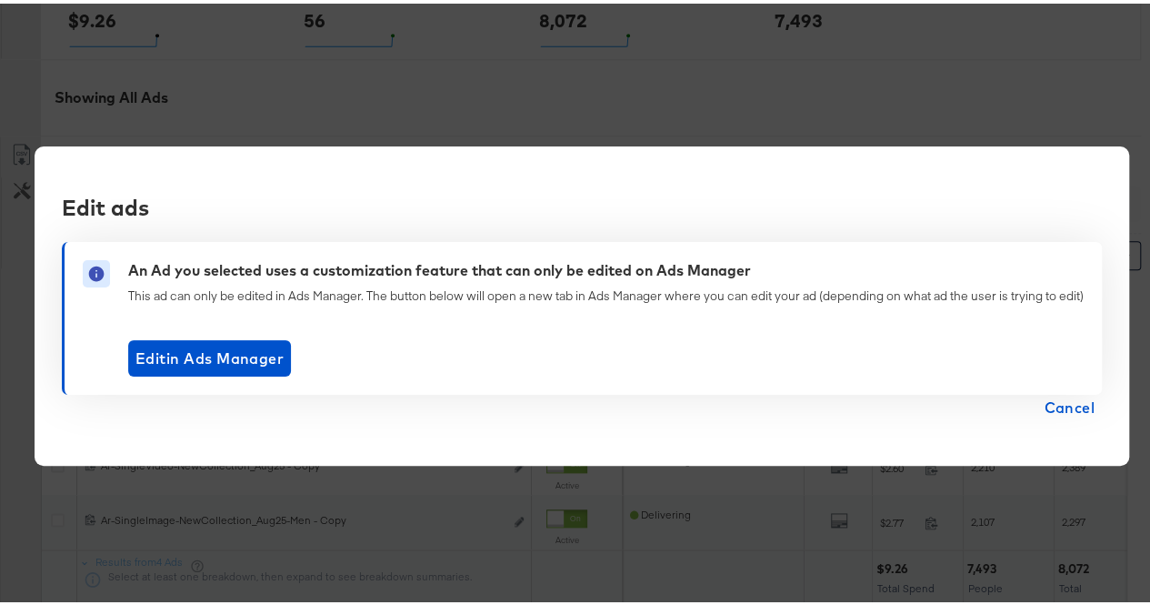
click at [1062, 402] on span "Cancel" at bounding box center [1069, 403] width 51 height 25
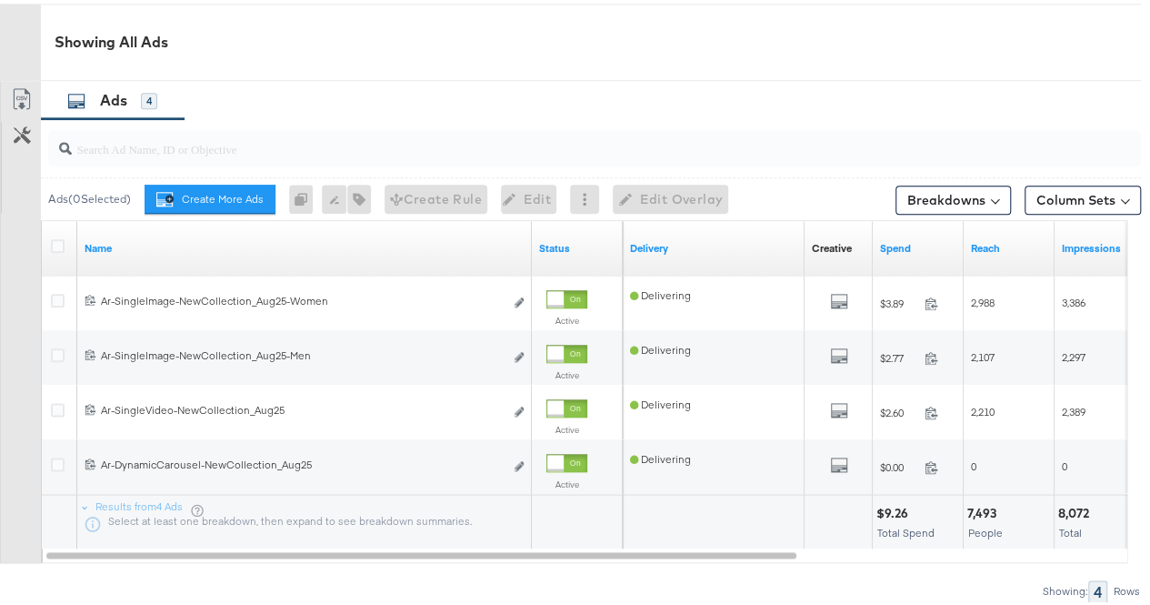
scroll to position [901, 0]
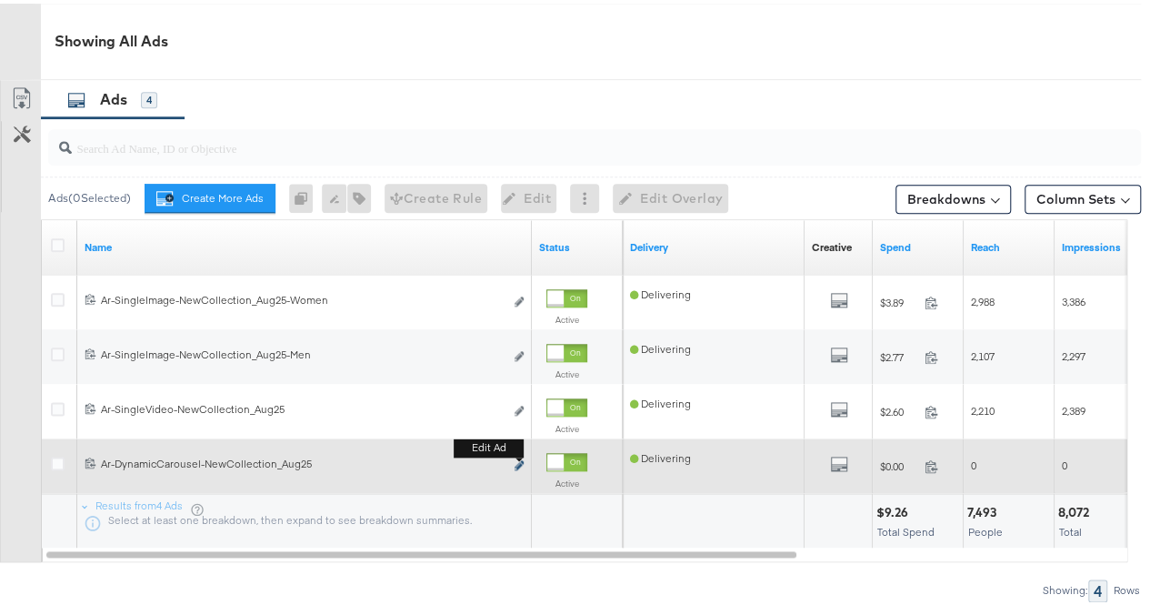
click at [515, 460] on icon "link" at bounding box center [519, 461] width 9 height 10
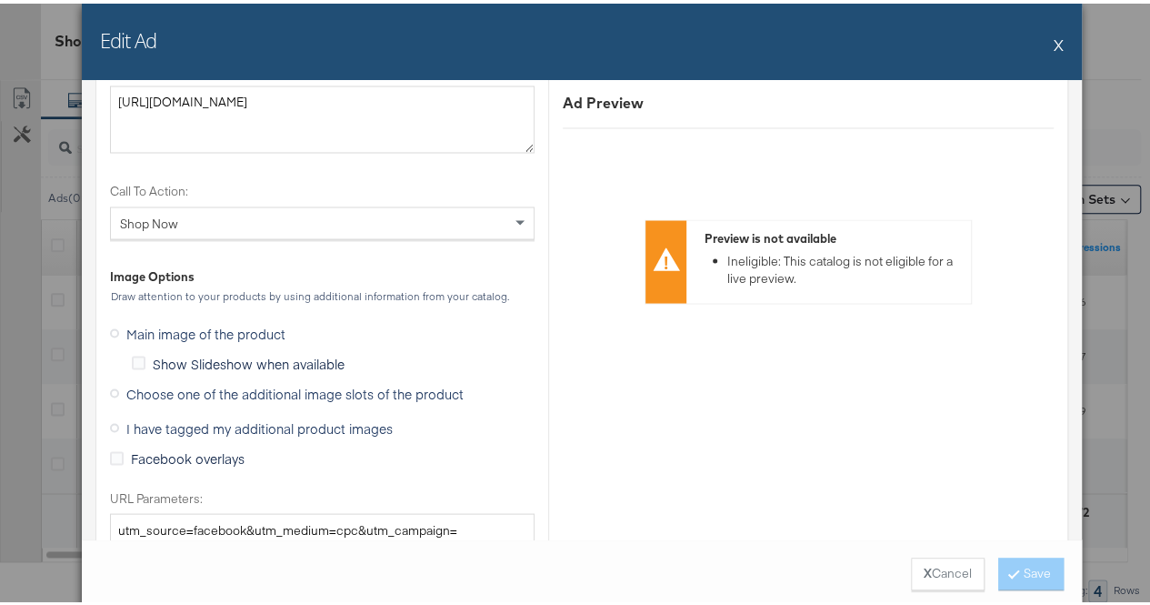
scroll to position [1658, 0]
click at [110, 387] on icon at bounding box center [114, 388] width 9 height 9
click at [0, 0] on input "Choose one of the additional image slots of the product" at bounding box center [0, 0] width 0 height 0
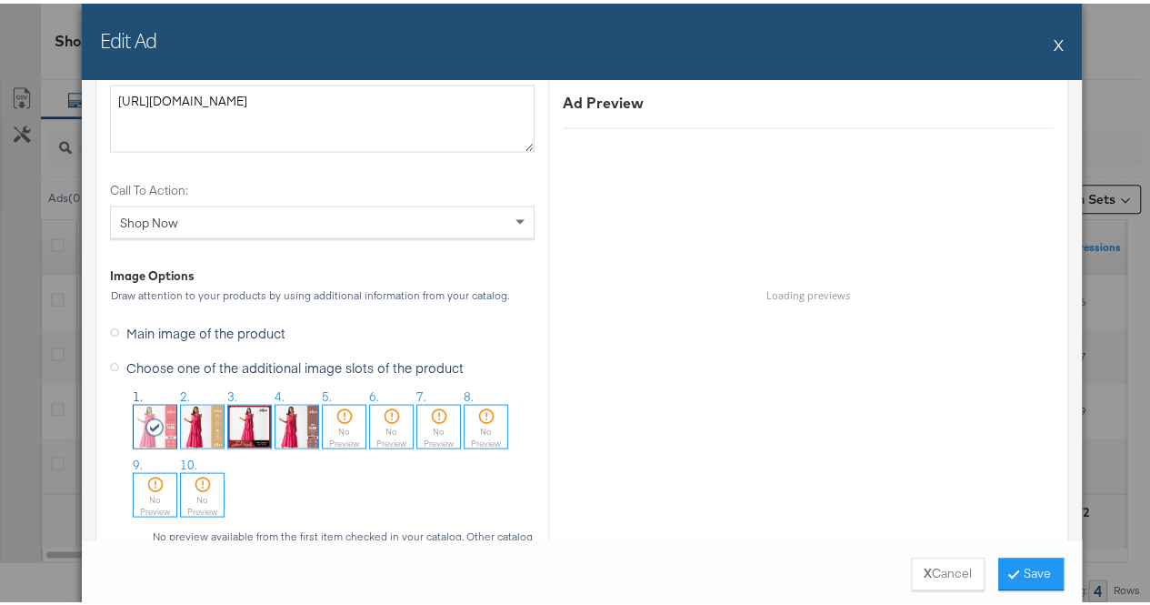
click at [196, 411] on img at bounding box center [202, 422] width 43 height 43
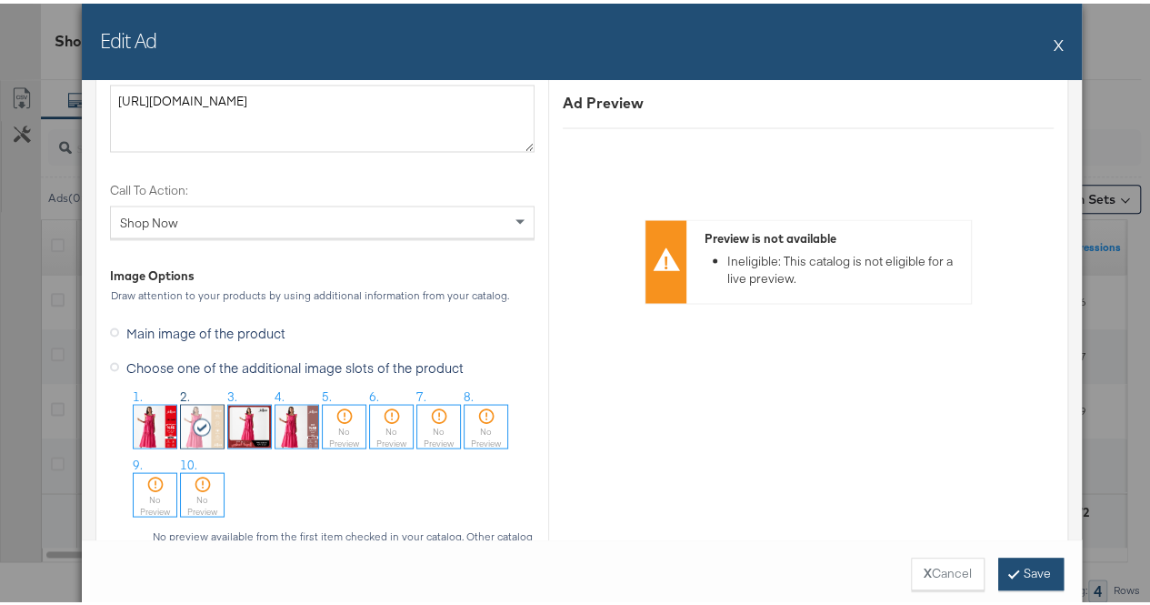
click at [1041, 573] on button "Save" at bounding box center [1030, 570] width 65 height 33
